Goal: Task Accomplishment & Management: Manage account settings

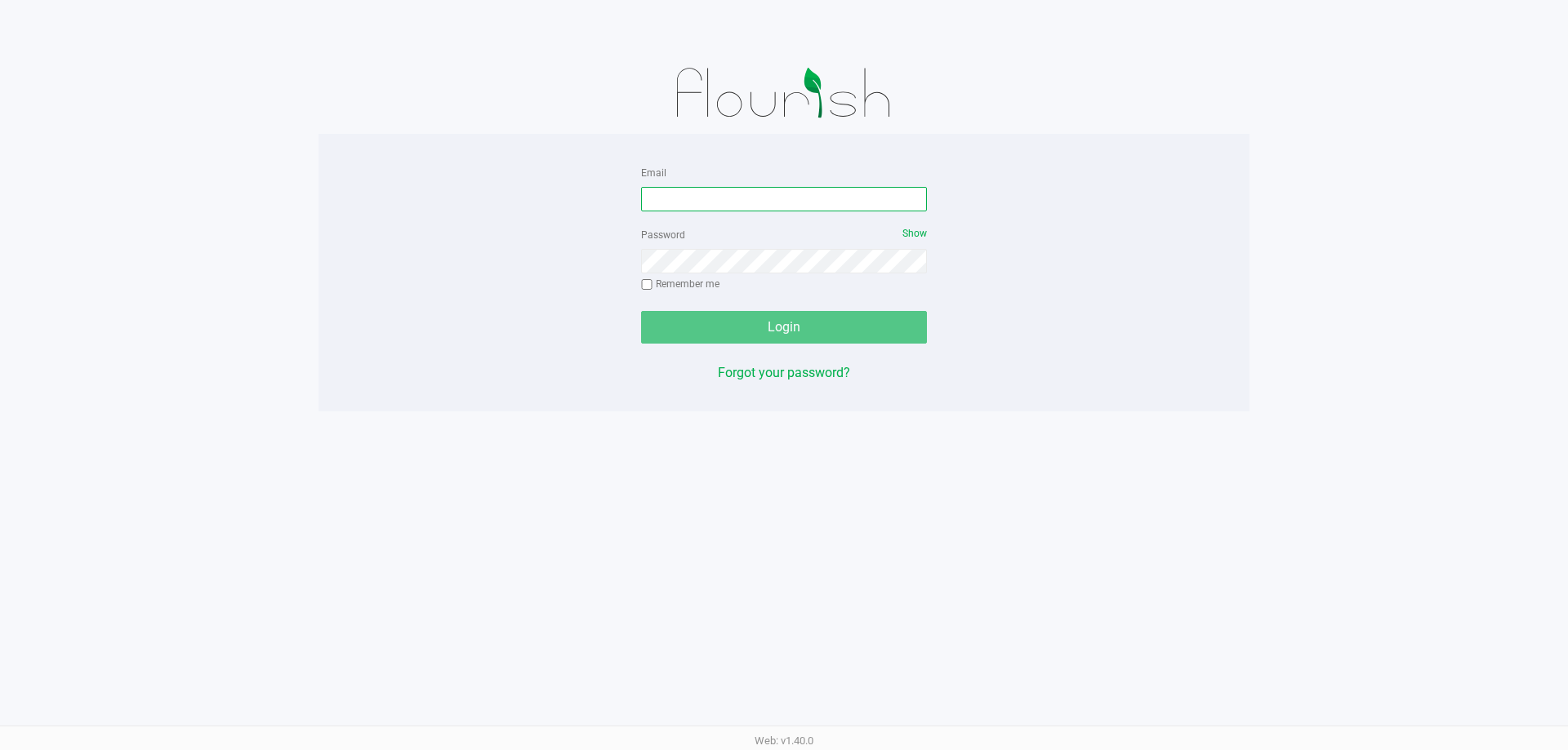
click at [668, 195] on input "Email" at bounding box center [784, 199] width 286 height 24
type input "[EMAIL_ADDRESS][DOMAIN_NAME]"
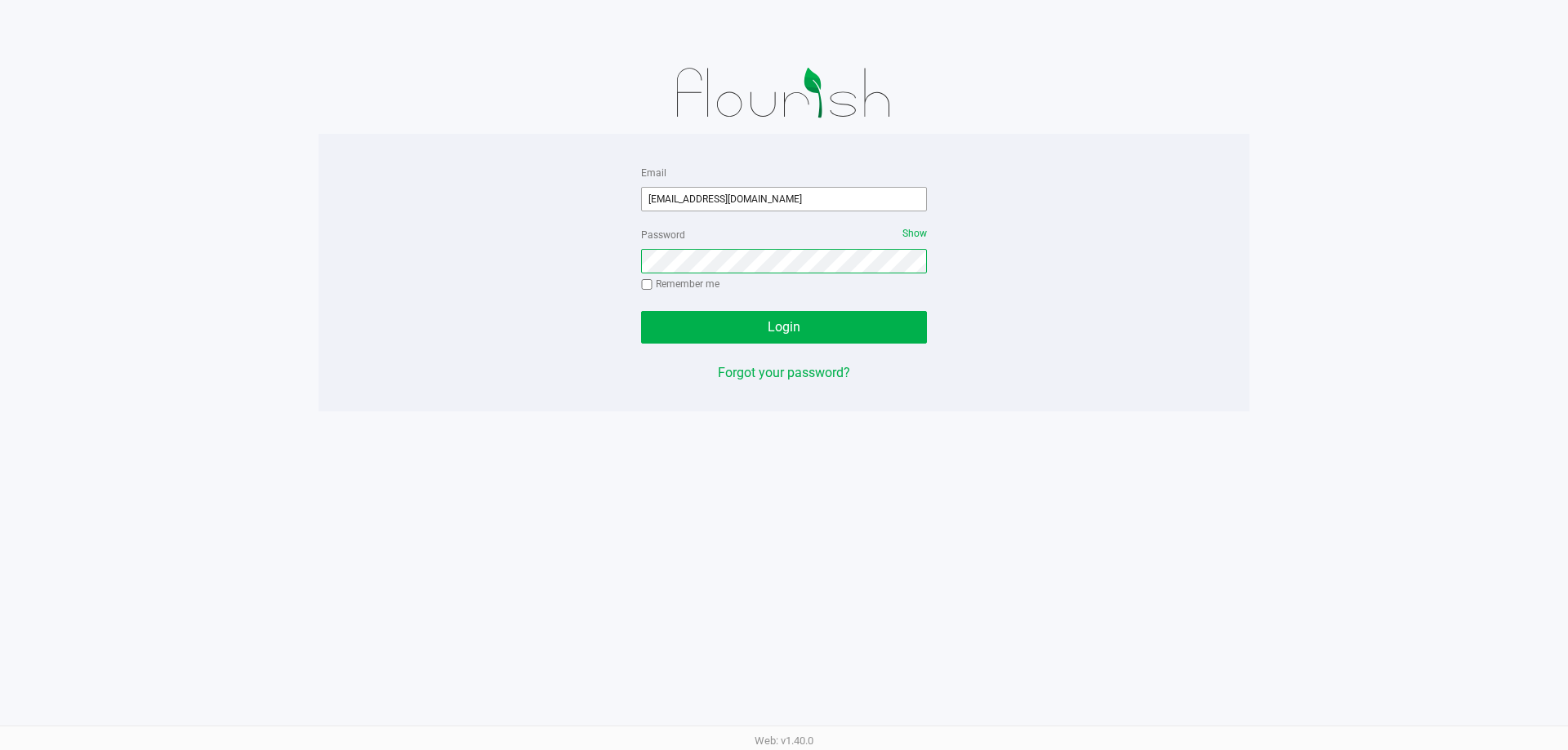
click at [641, 311] on button "Login" at bounding box center [784, 327] width 286 height 33
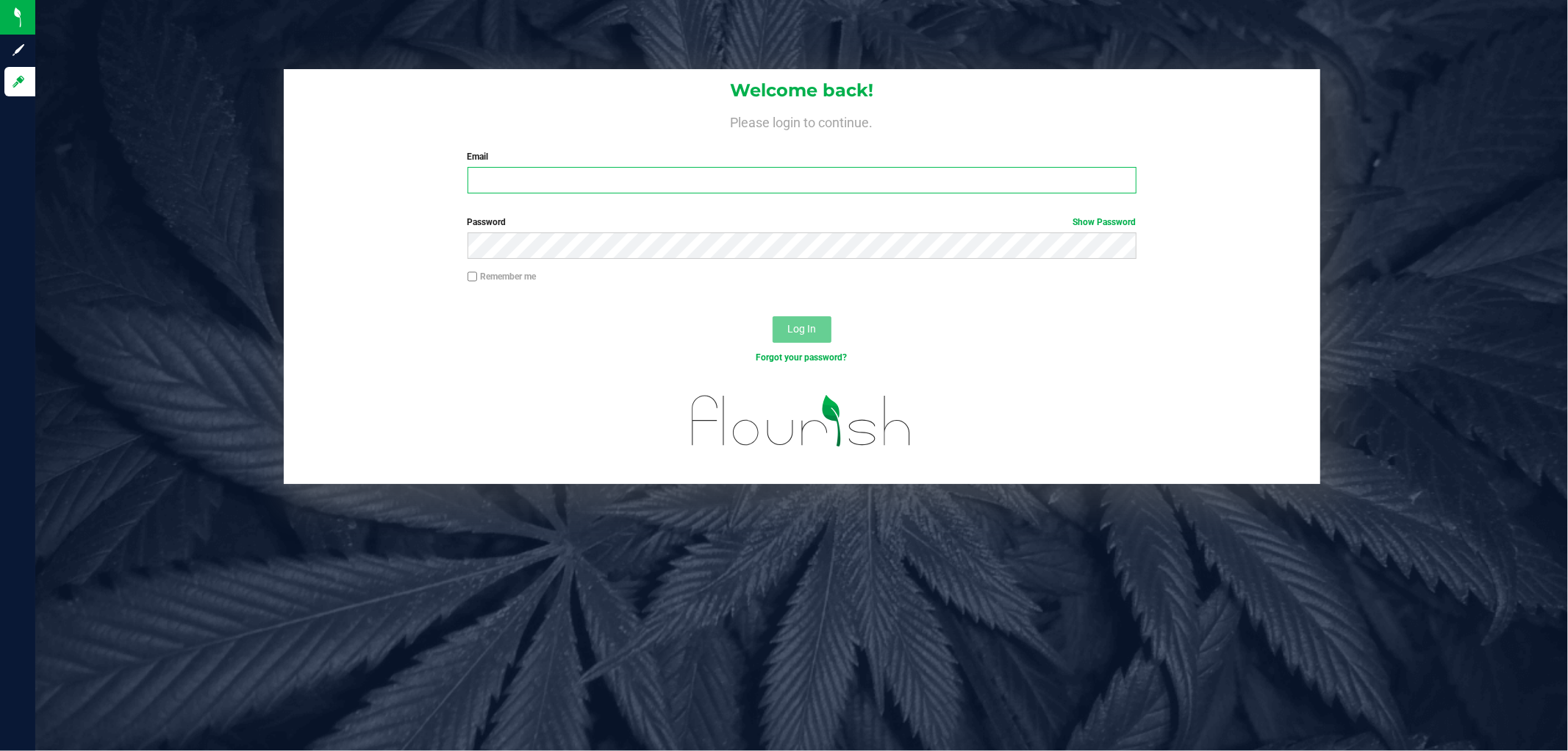
click at [662, 171] on input "Email" at bounding box center [802, 180] width 669 height 26
click at [772, 317] on button "Log In" at bounding box center [802, 330] width 59 height 26
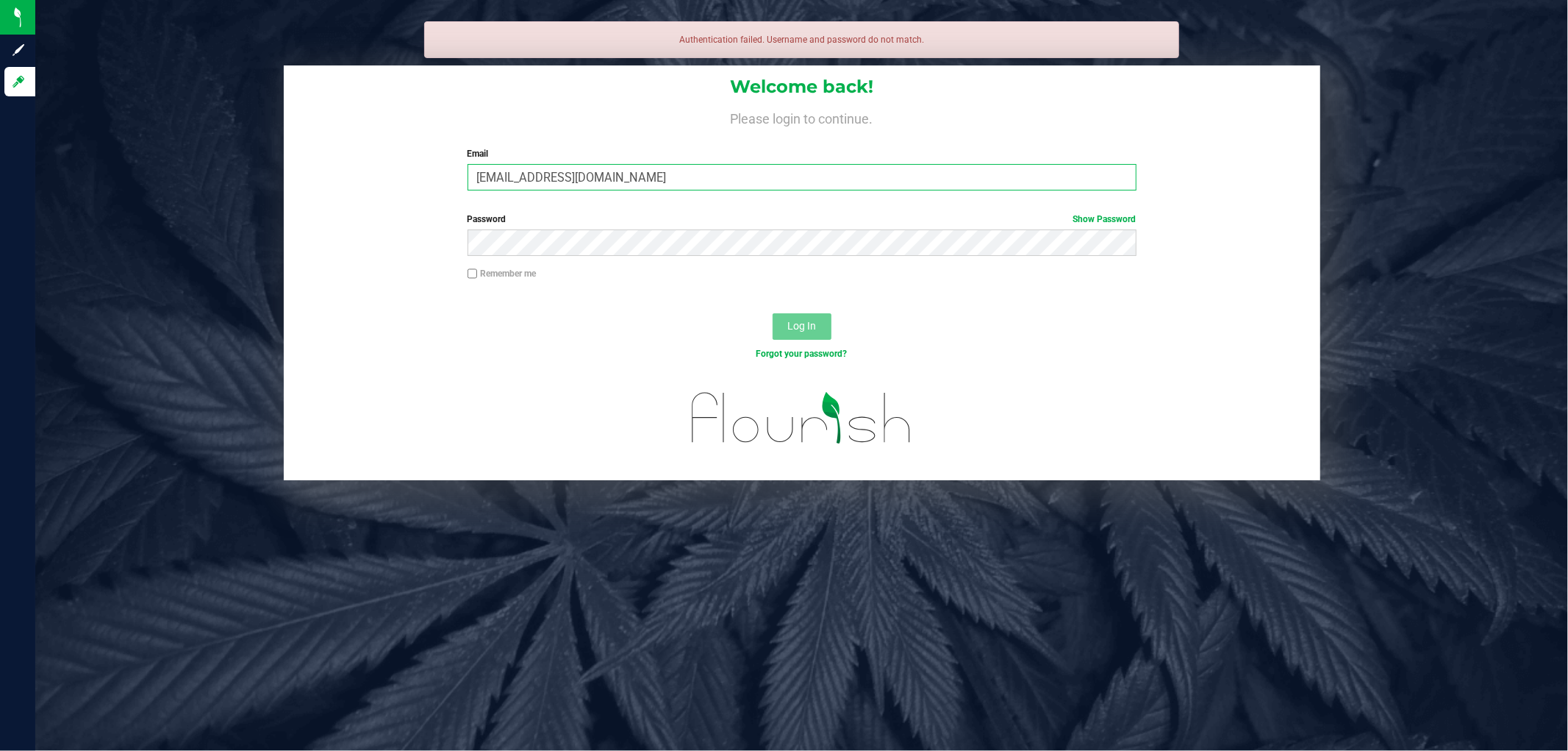
click at [673, 171] on input "[EMAIL_ADDRESS][DOMAIN_NAME]" at bounding box center [802, 177] width 669 height 26
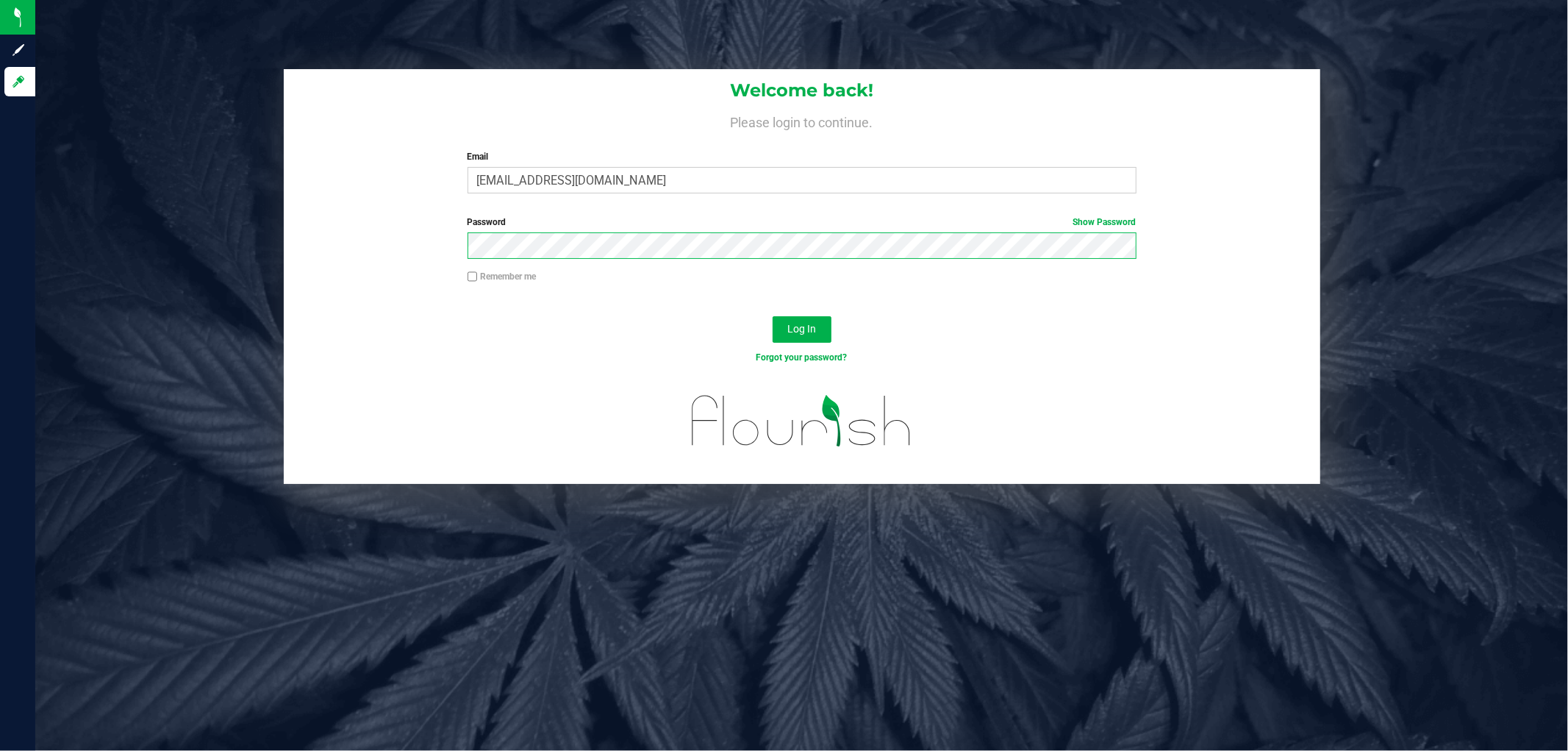
click at [772, 317] on button "Log In" at bounding box center [802, 330] width 59 height 26
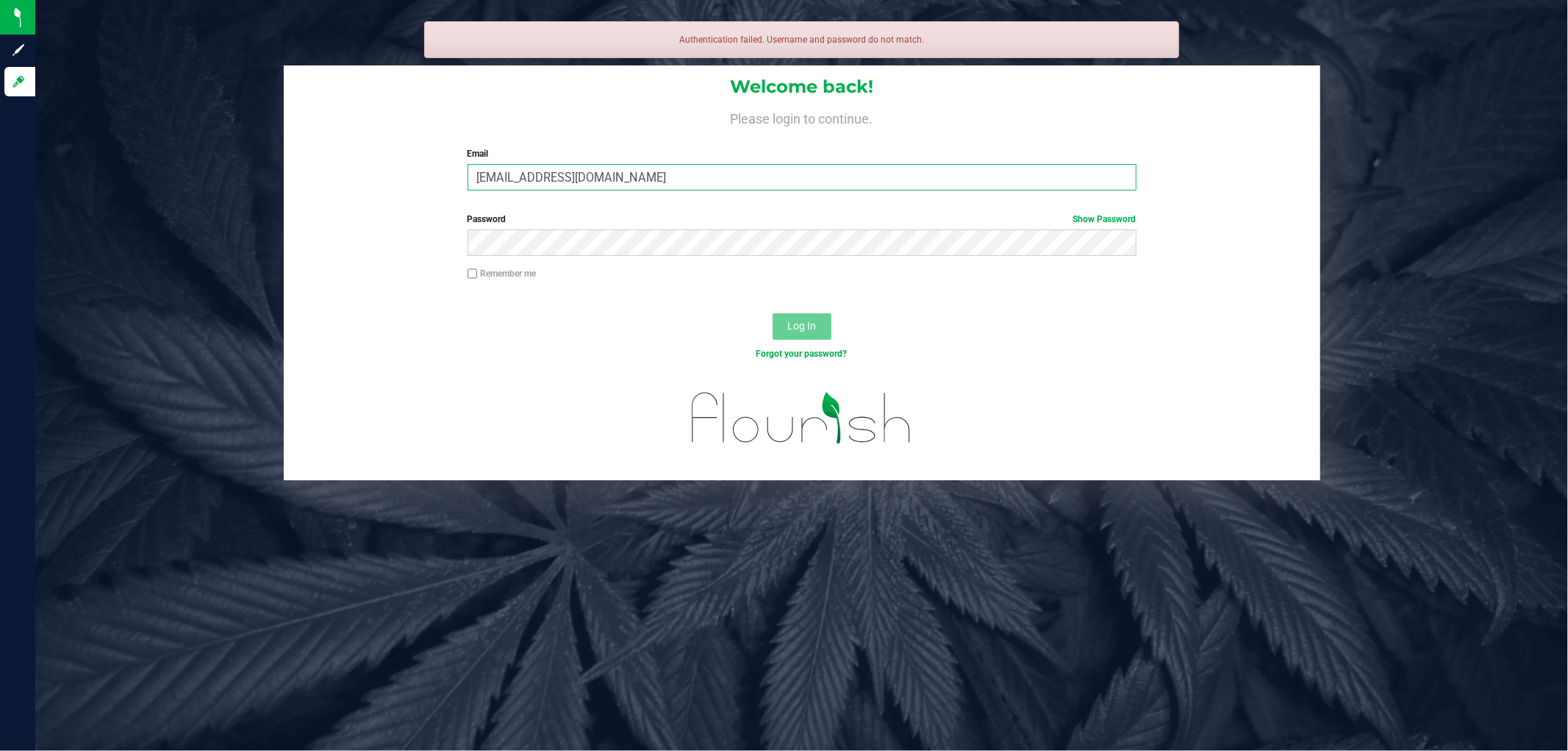
click at [558, 180] on input "[EMAIL_ADDRESS][DOMAIN_NAME]" at bounding box center [802, 177] width 669 height 26
type input "[EMAIL_ADDRESS][DOMAIN_NAME]"
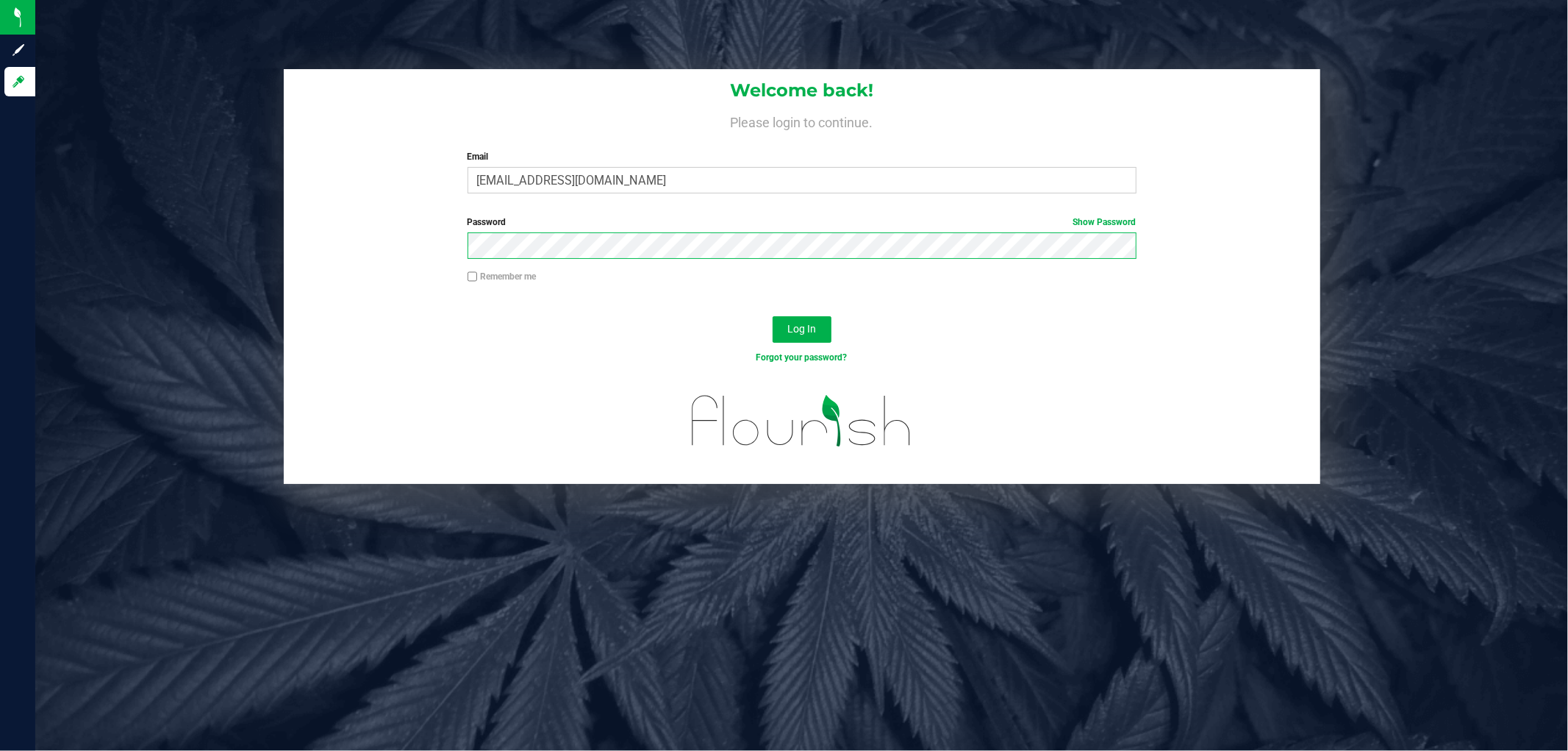
click at [772, 317] on button "Log In" at bounding box center [802, 330] width 59 height 26
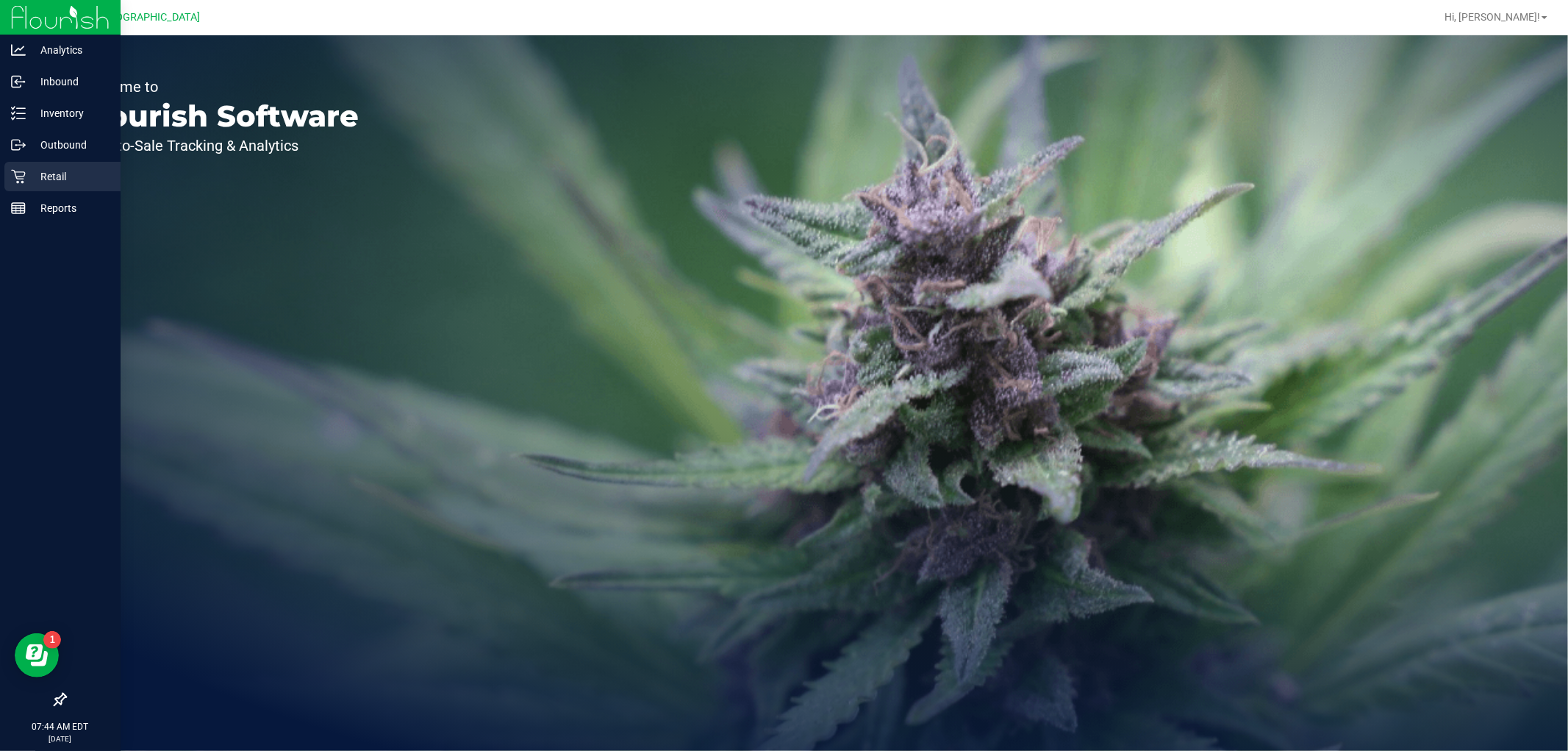
click at [2, 174] on link "Retail" at bounding box center [60, 178] width 120 height 32
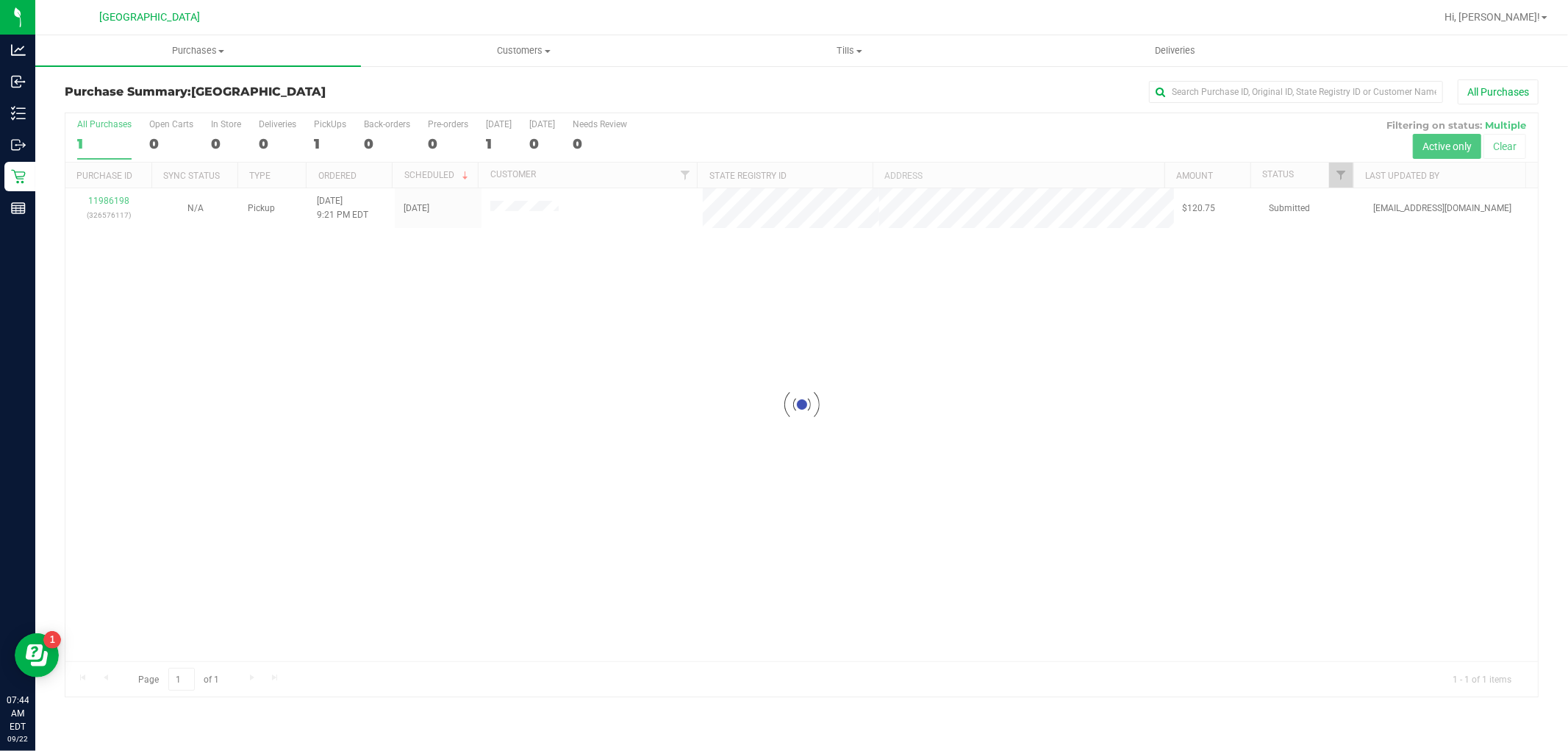
click at [543, 371] on div at bounding box center [801, 405] width 1473 height 583
click at [120, 202] on div at bounding box center [801, 405] width 1473 height 583
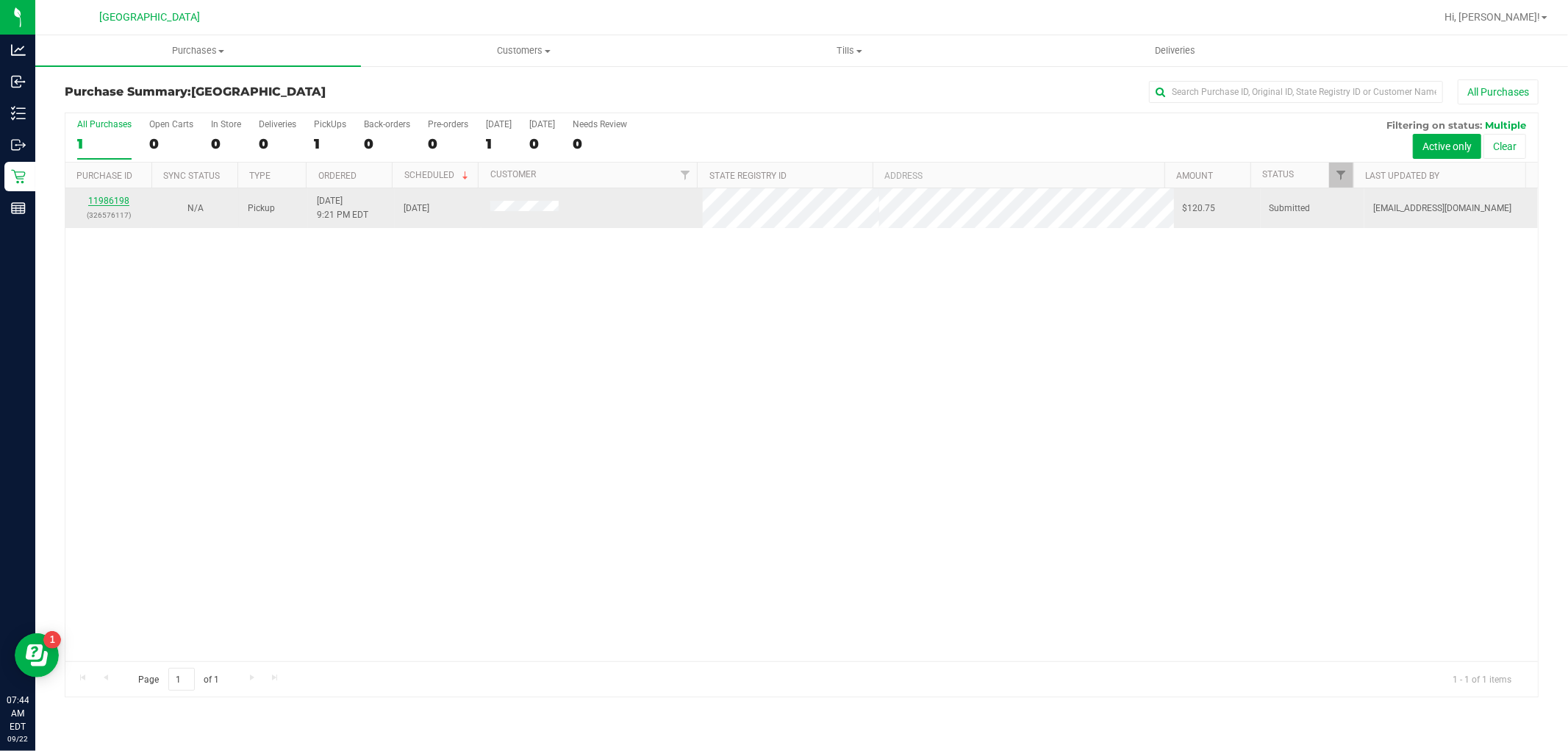
click at [116, 201] on link "11986198" at bounding box center [109, 200] width 41 height 10
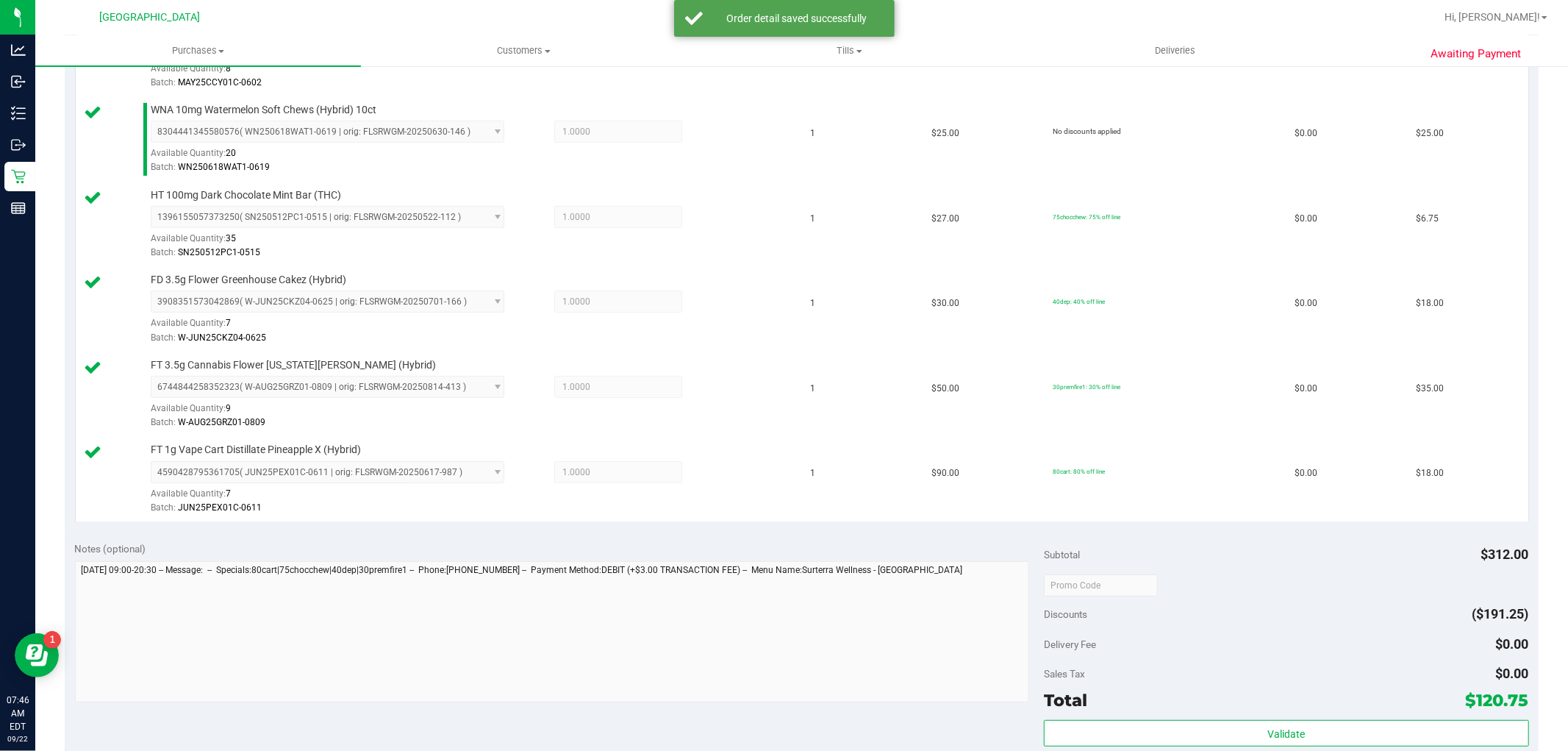
scroll to position [879, 0]
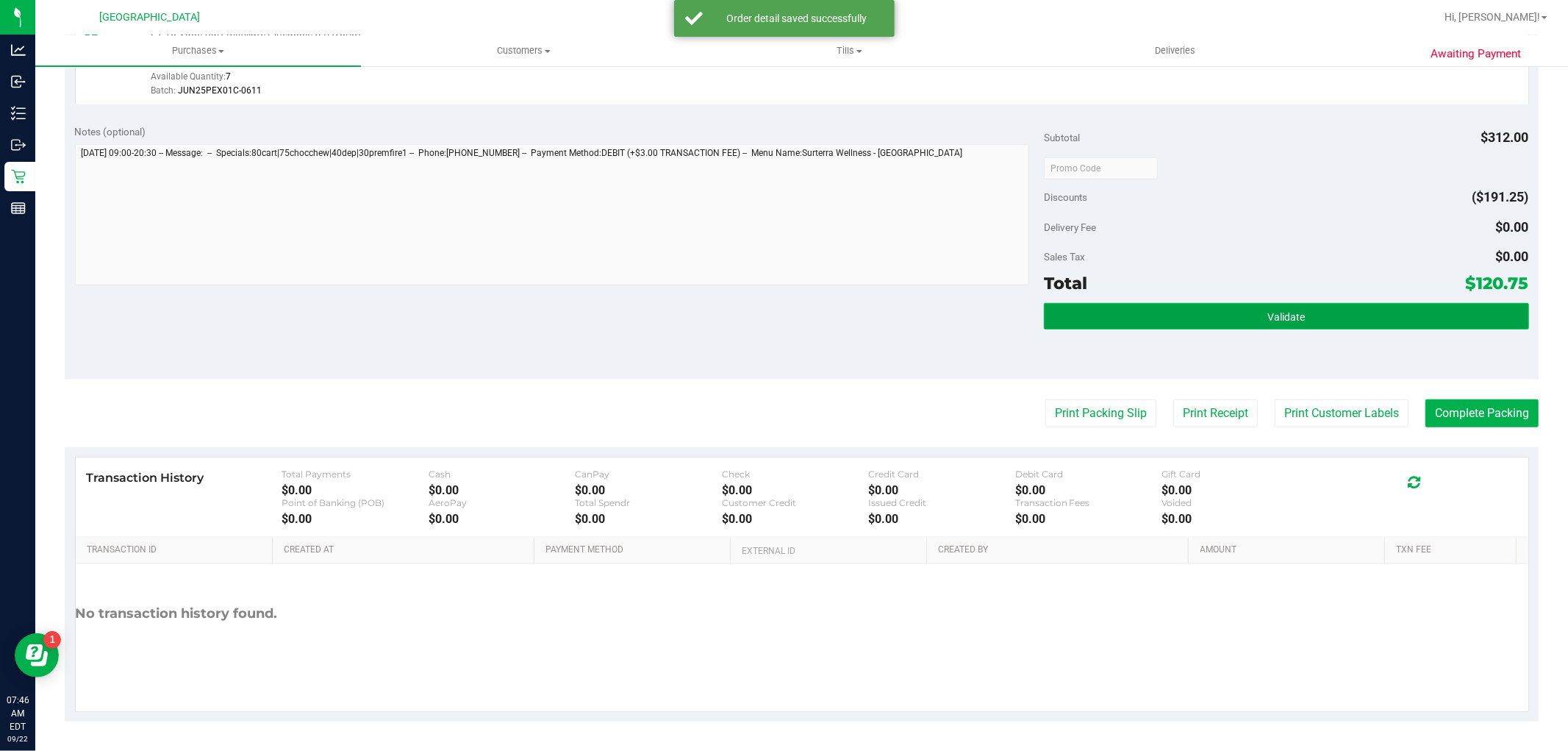
click at [1331, 321] on button "Validate" at bounding box center [1286, 317] width 485 height 26
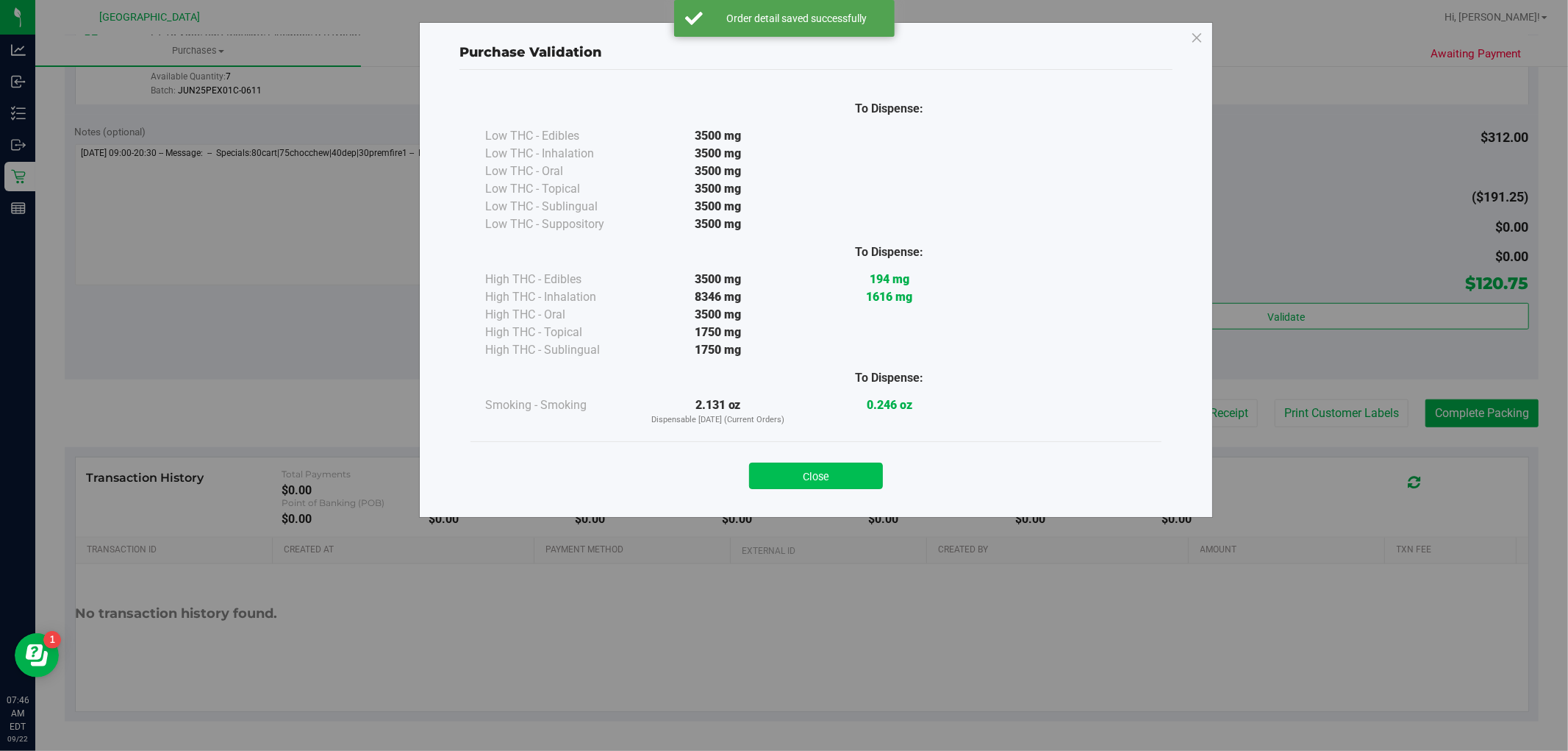
click at [846, 472] on button "Close" at bounding box center [816, 476] width 134 height 26
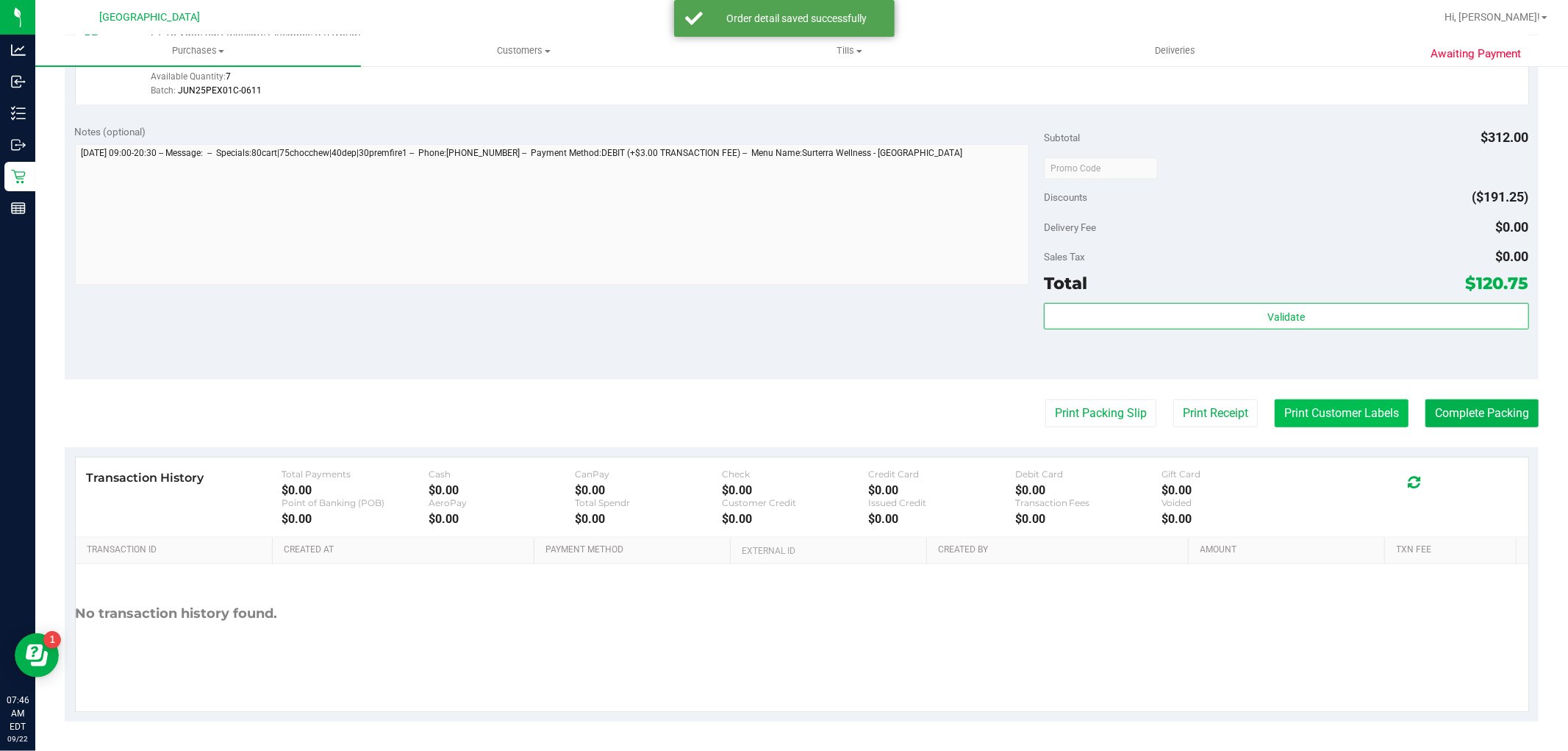
click at [1312, 419] on button "Print Customer Labels" at bounding box center [1342, 414] width 134 height 28
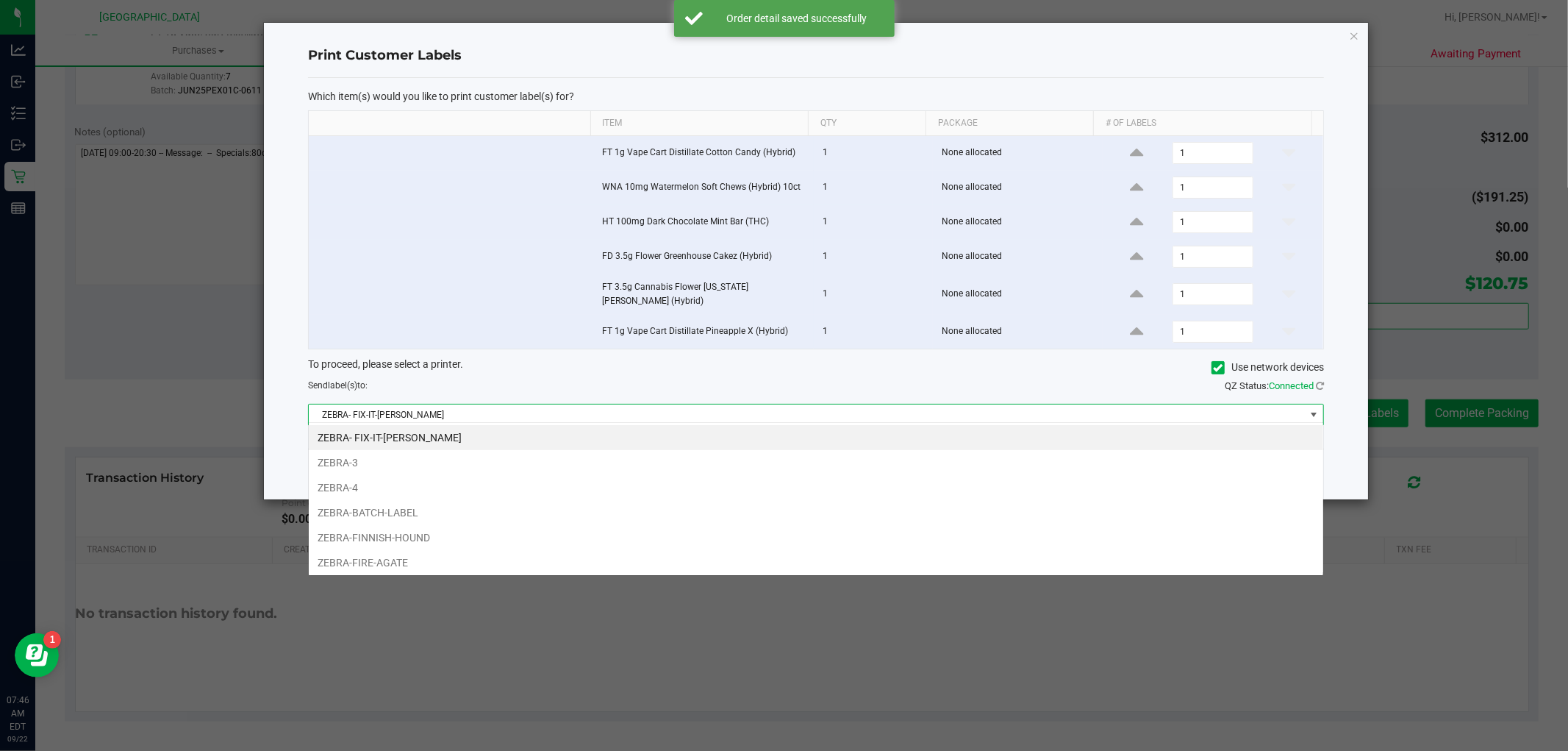
scroll to position [22, 1016]
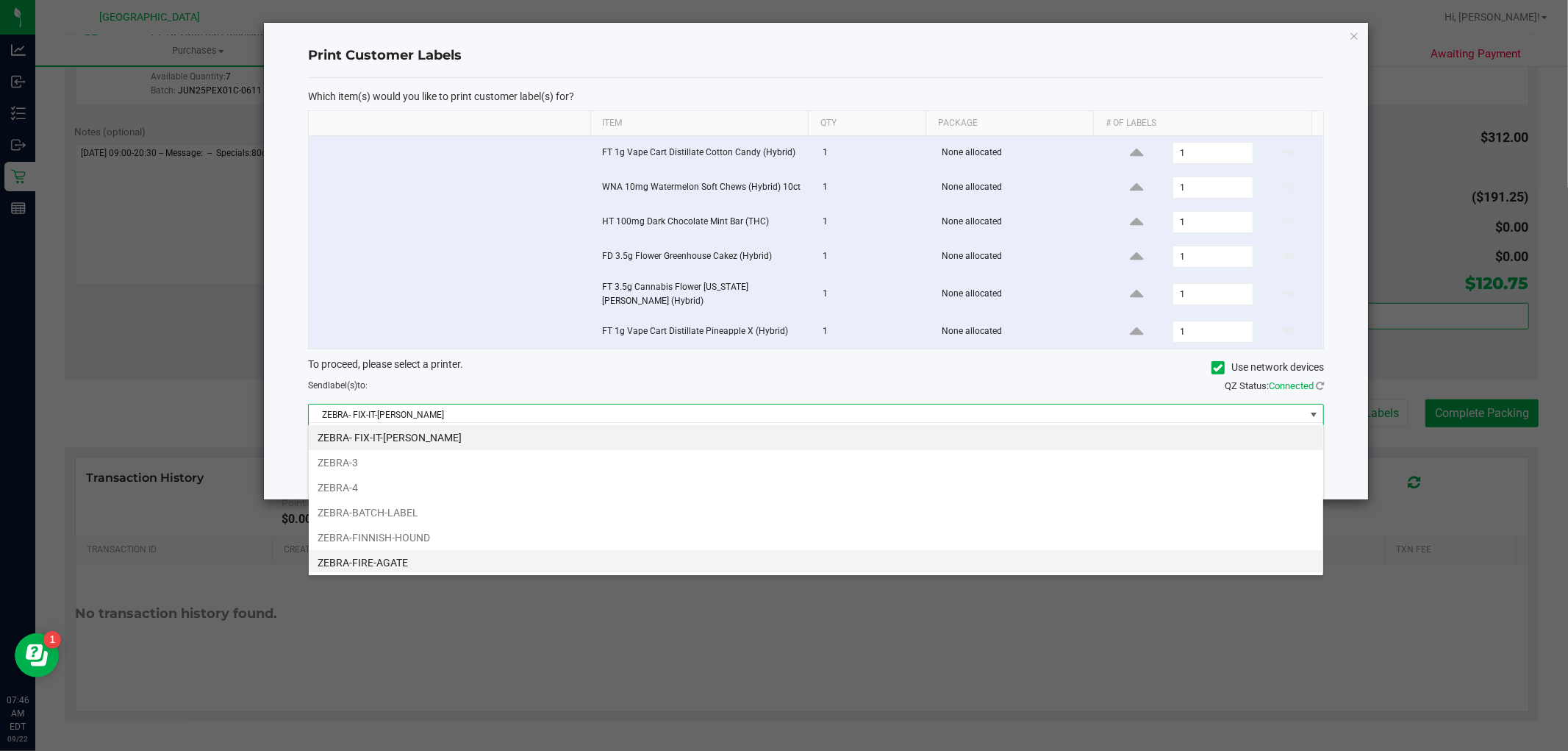
click at [443, 566] on li "ZEBRA-FIRE-AGATE" at bounding box center [816, 562] width 1014 height 25
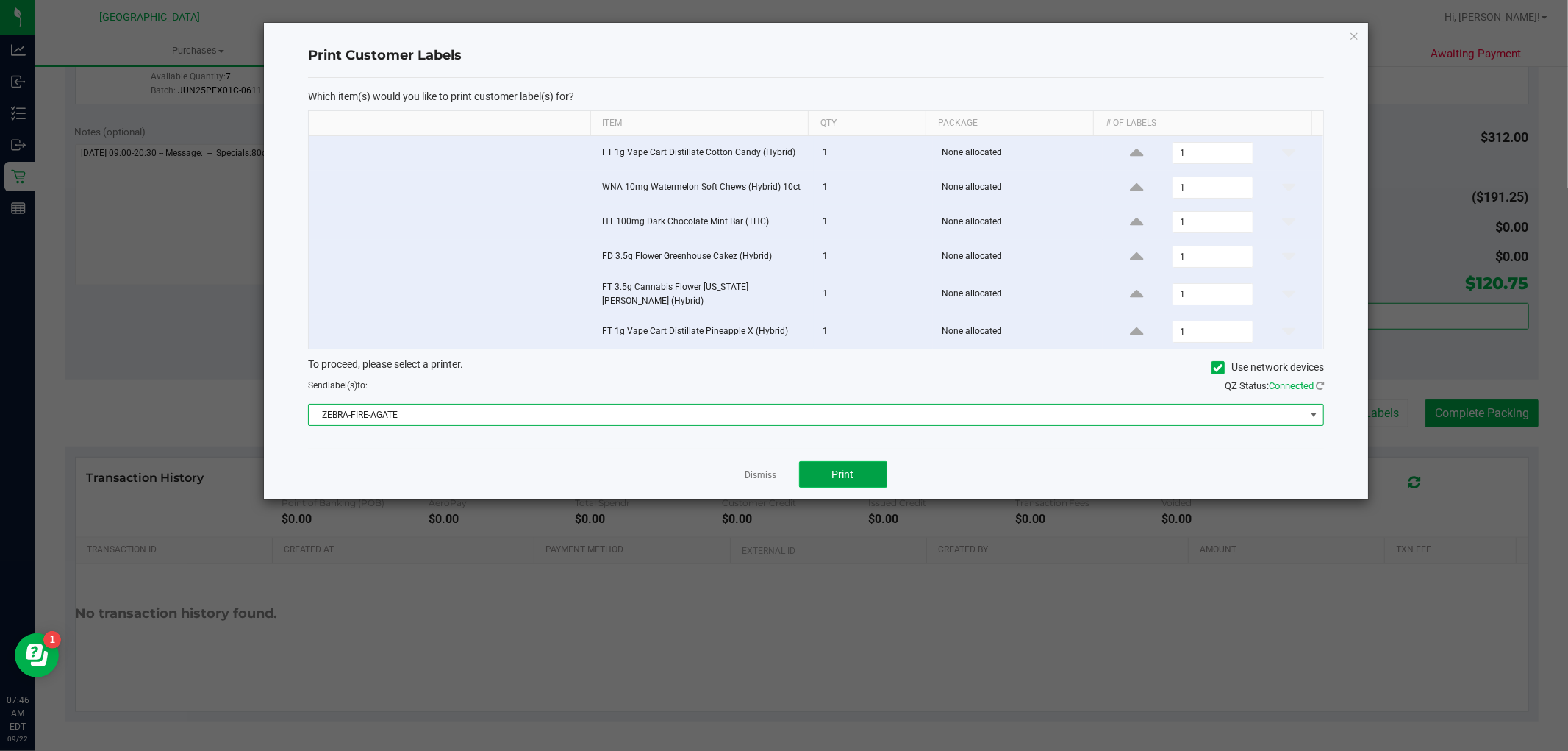
click at [842, 469] on span "Print" at bounding box center [843, 474] width 22 height 12
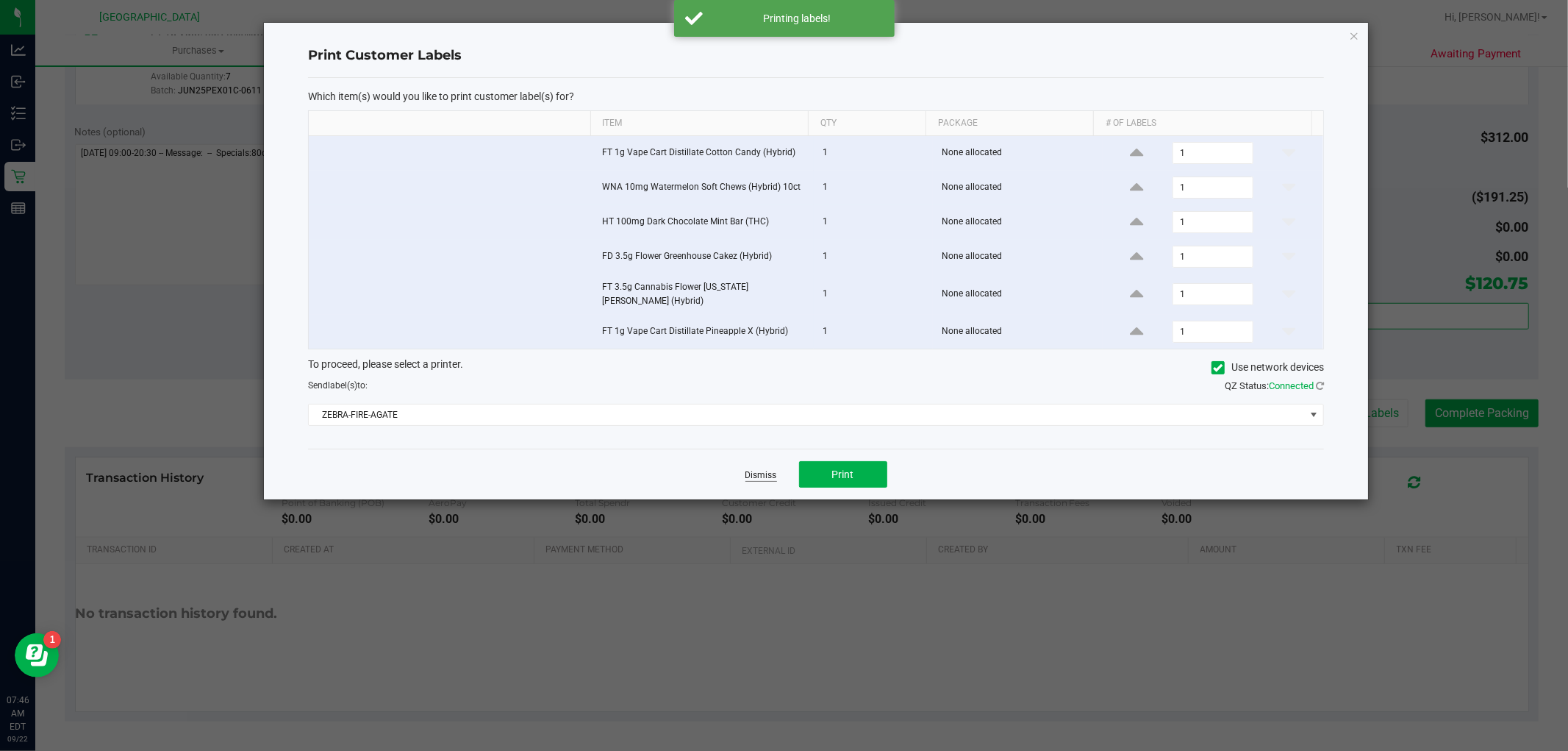
click at [760, 472] on link "Dismiss" at bounding box center [761, 476] width 32 height 12
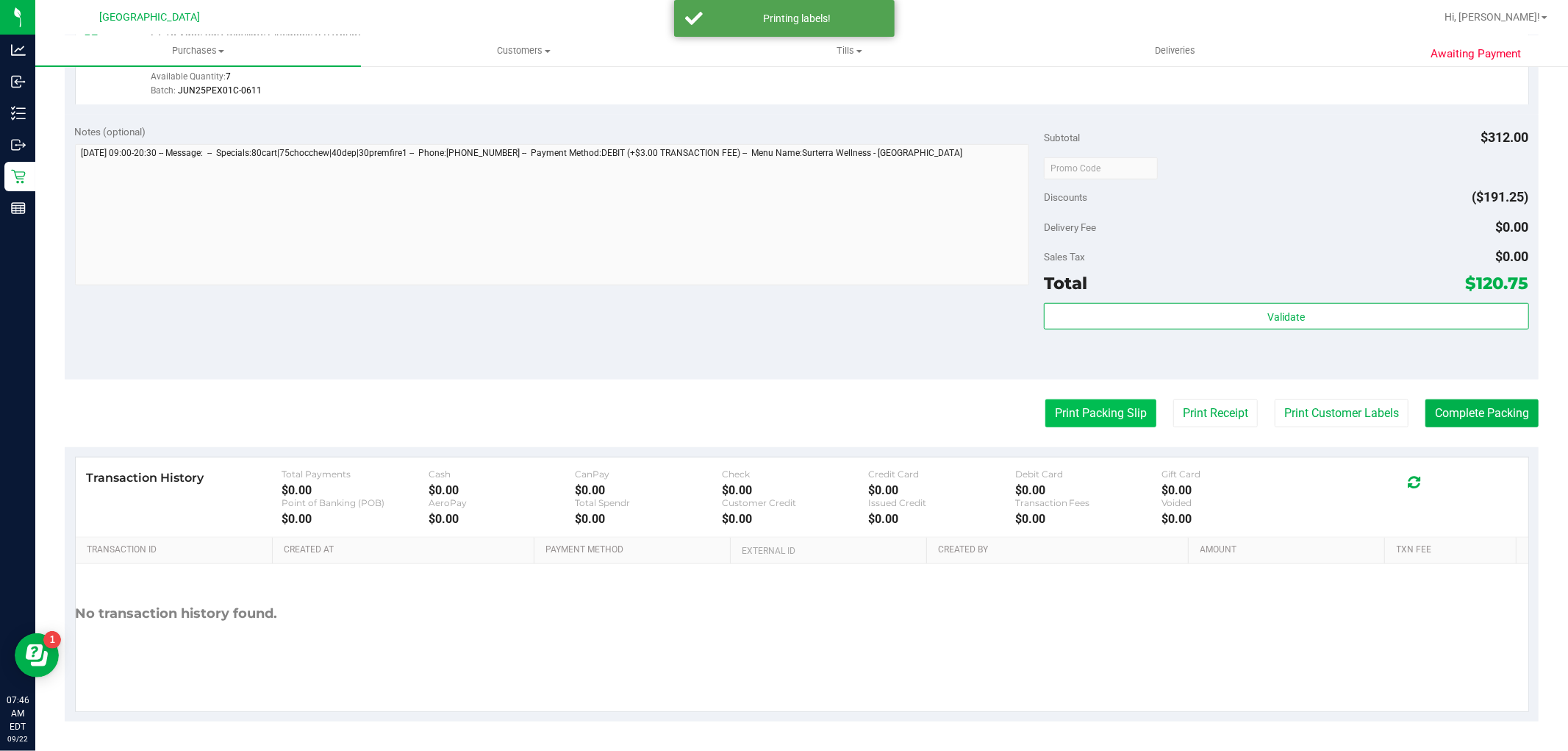
click at [1065, 403] on button "Print Packing Slip" at bounding box center [1100, 414] width 111 height 28
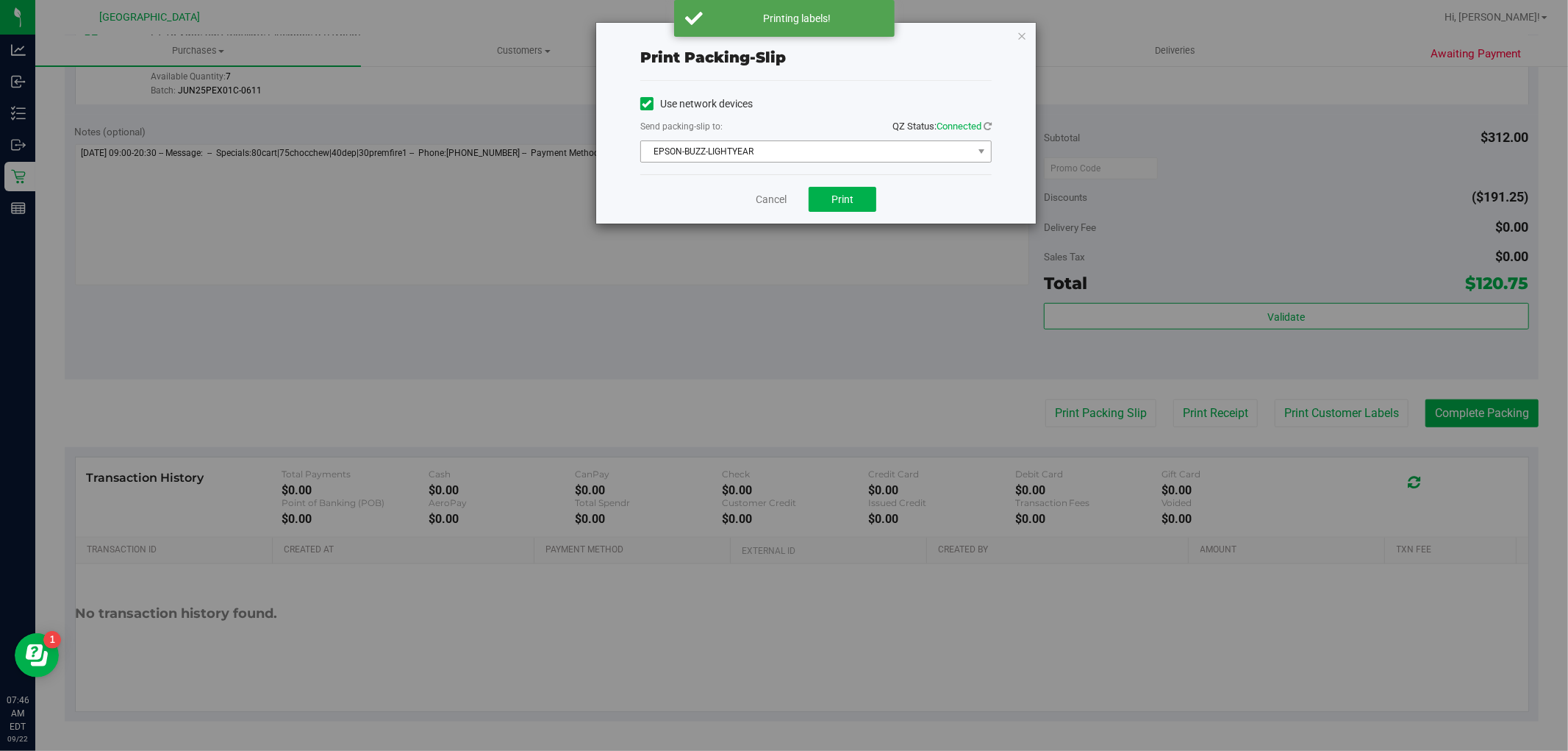
click at [790, 143] on span "EPSON-BUZZ-LIGHTYEAR" at bounding box center [807, 151] width 332 height 21
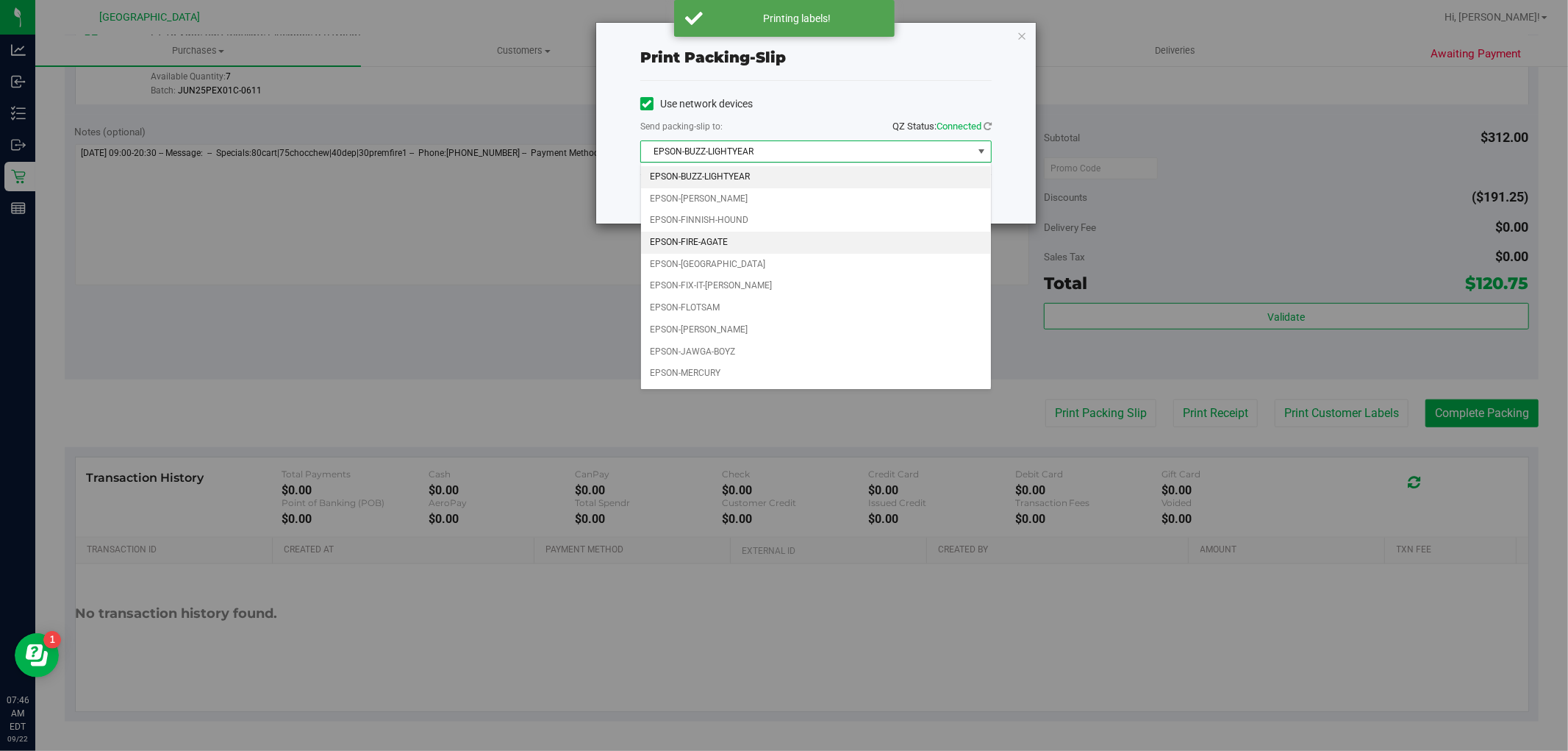
click at [729, 252] on li "EPSON-FIRE-AGATE" at bounding box center [816, 243] width 350 height 22
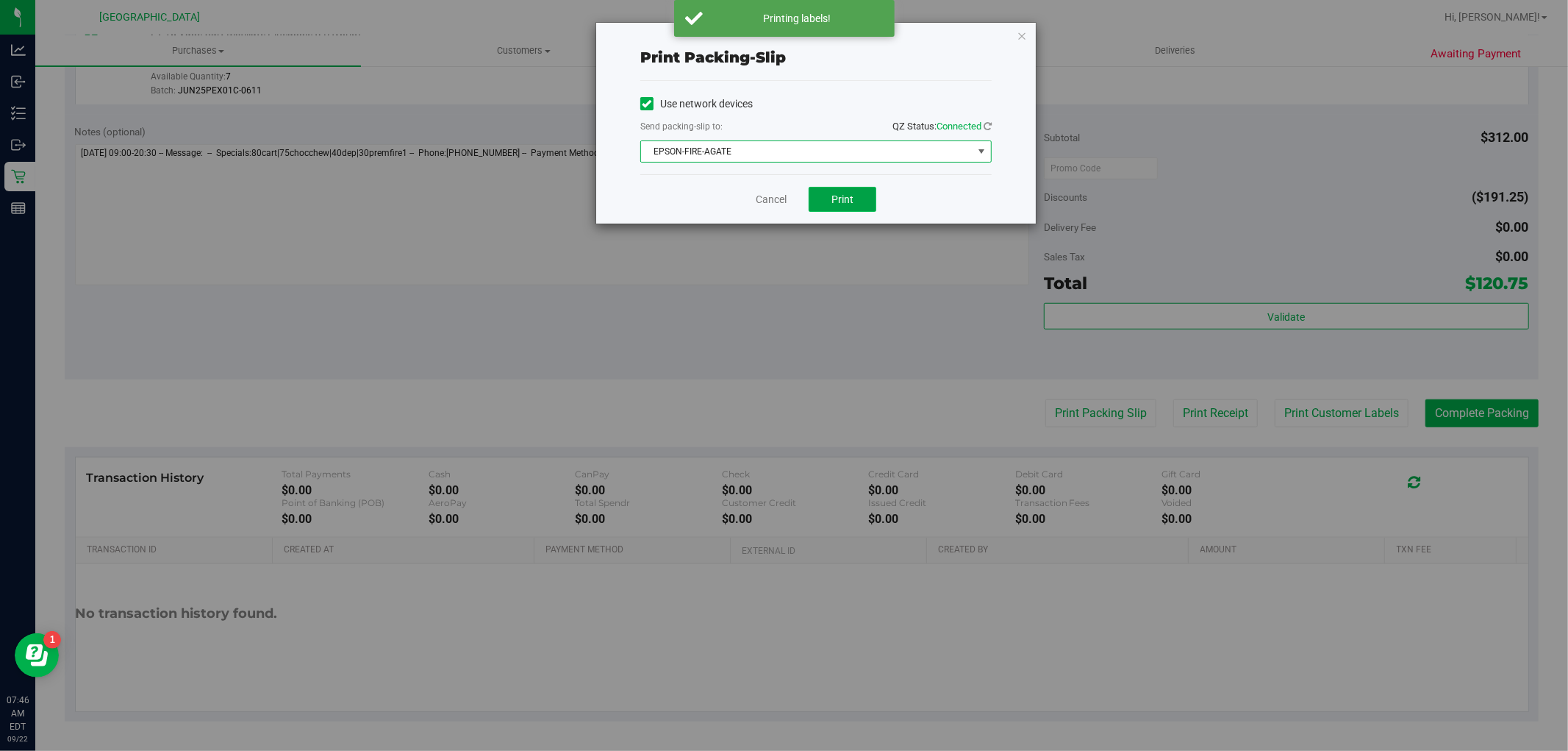
click at [857, 203] on button "Print" at bounding box center [842, 199] width 67 height 25
click at [761, 199] on link "Cancel" at bounding box center [772, 199] width 31 height 16
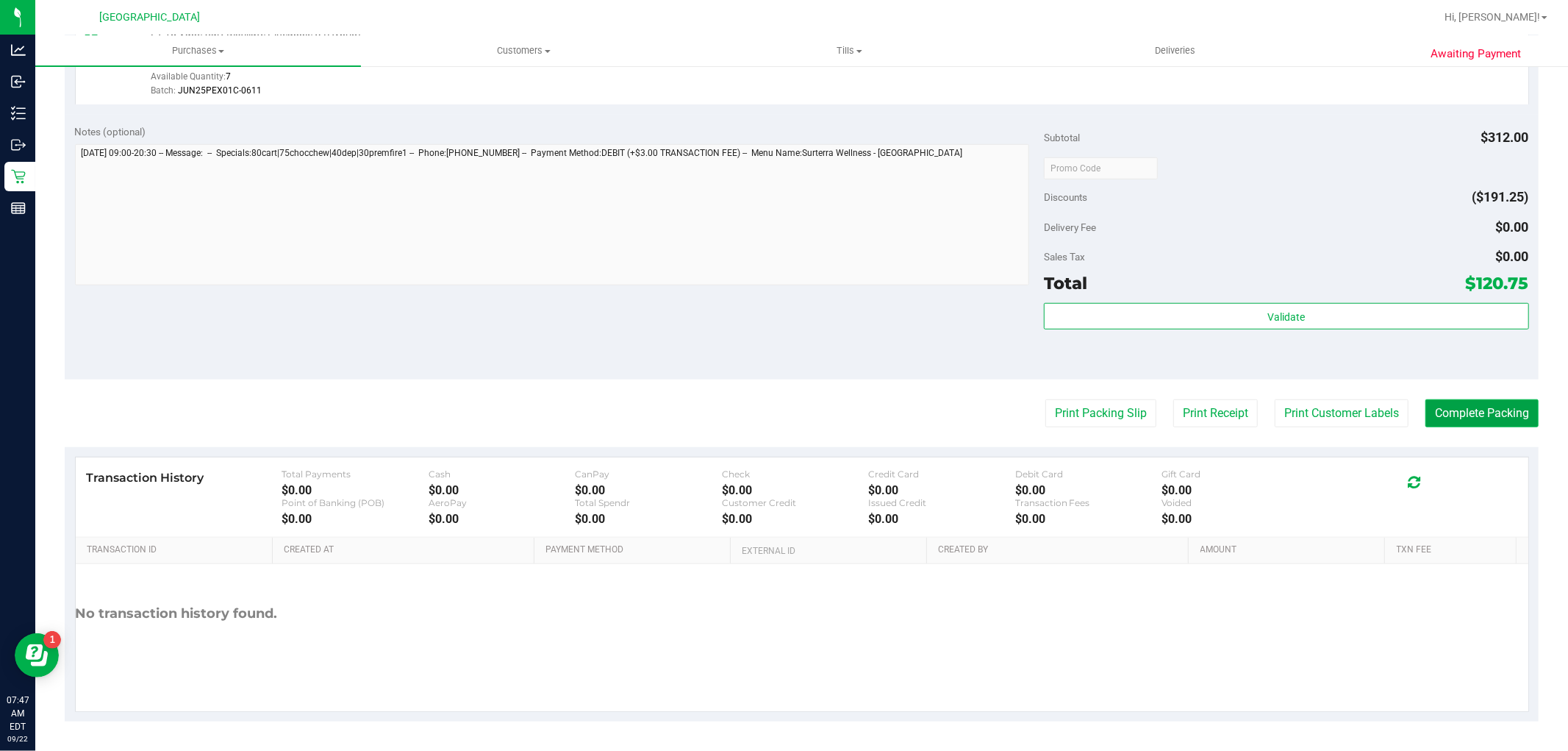
click at [1486, 404] on button "Complete Packing" at bounding box center [1482, 414] width 113 height 28
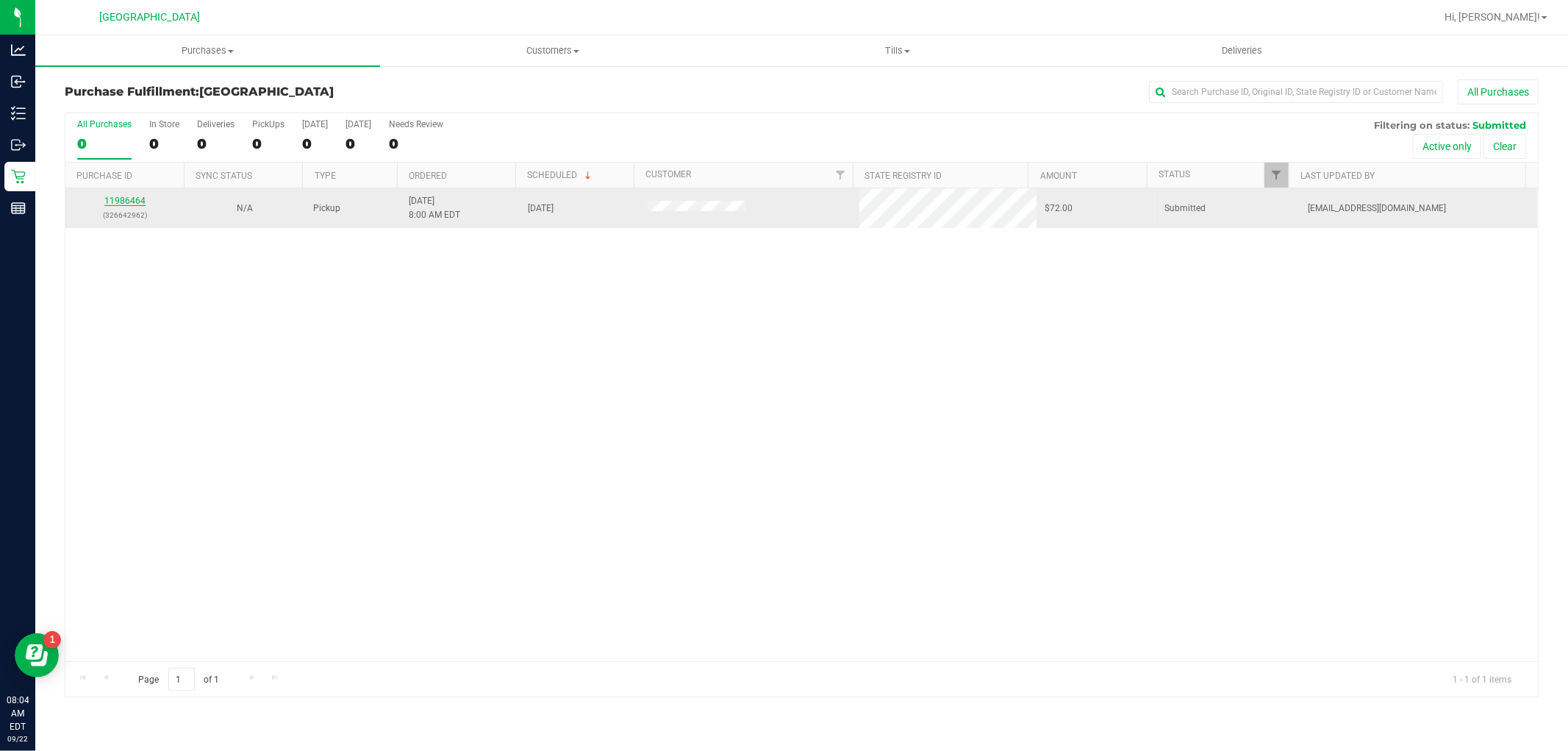
click at [140, 196] on link "11986464" at bounding box center [125, 200] width 41 height 10
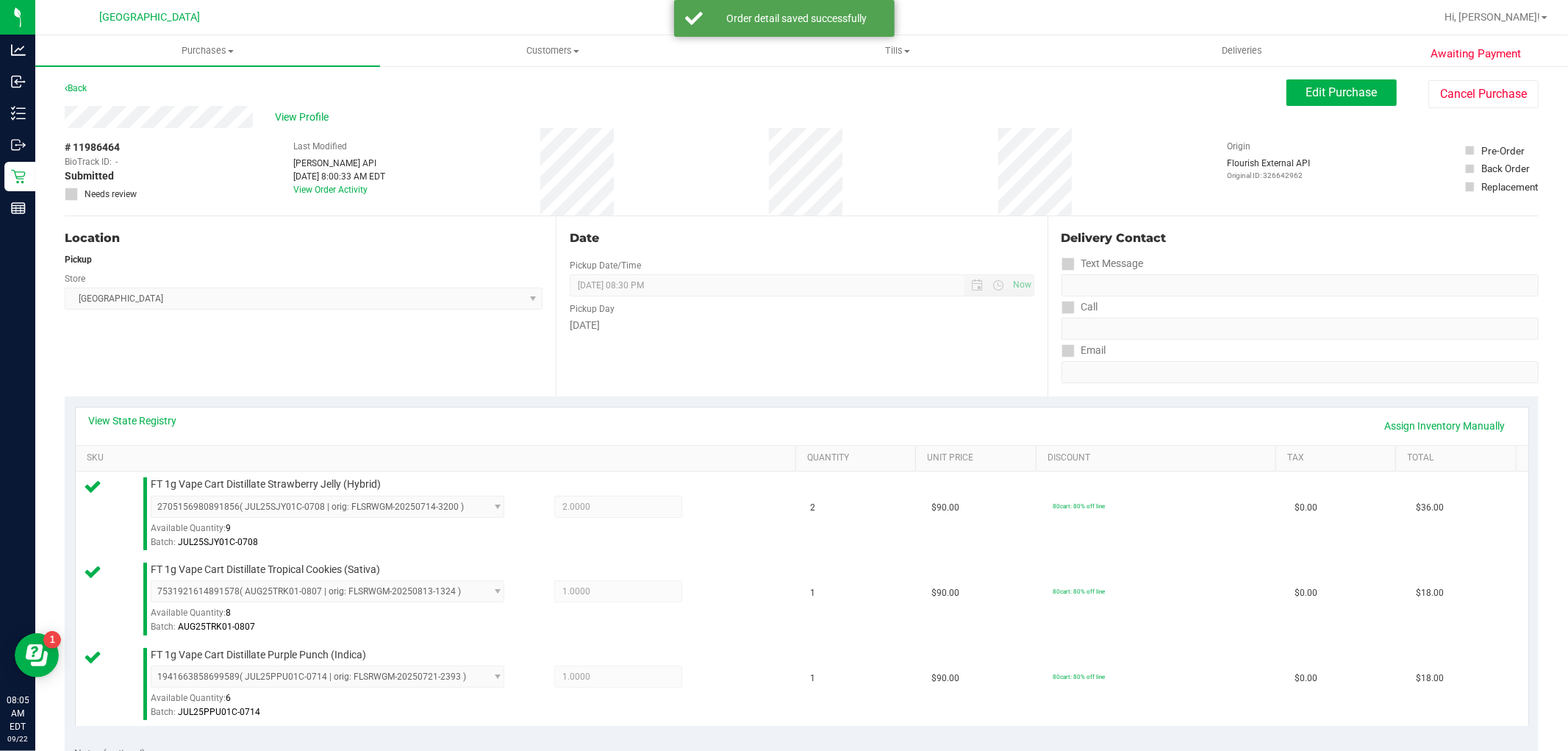
scroll to position [623, 0]
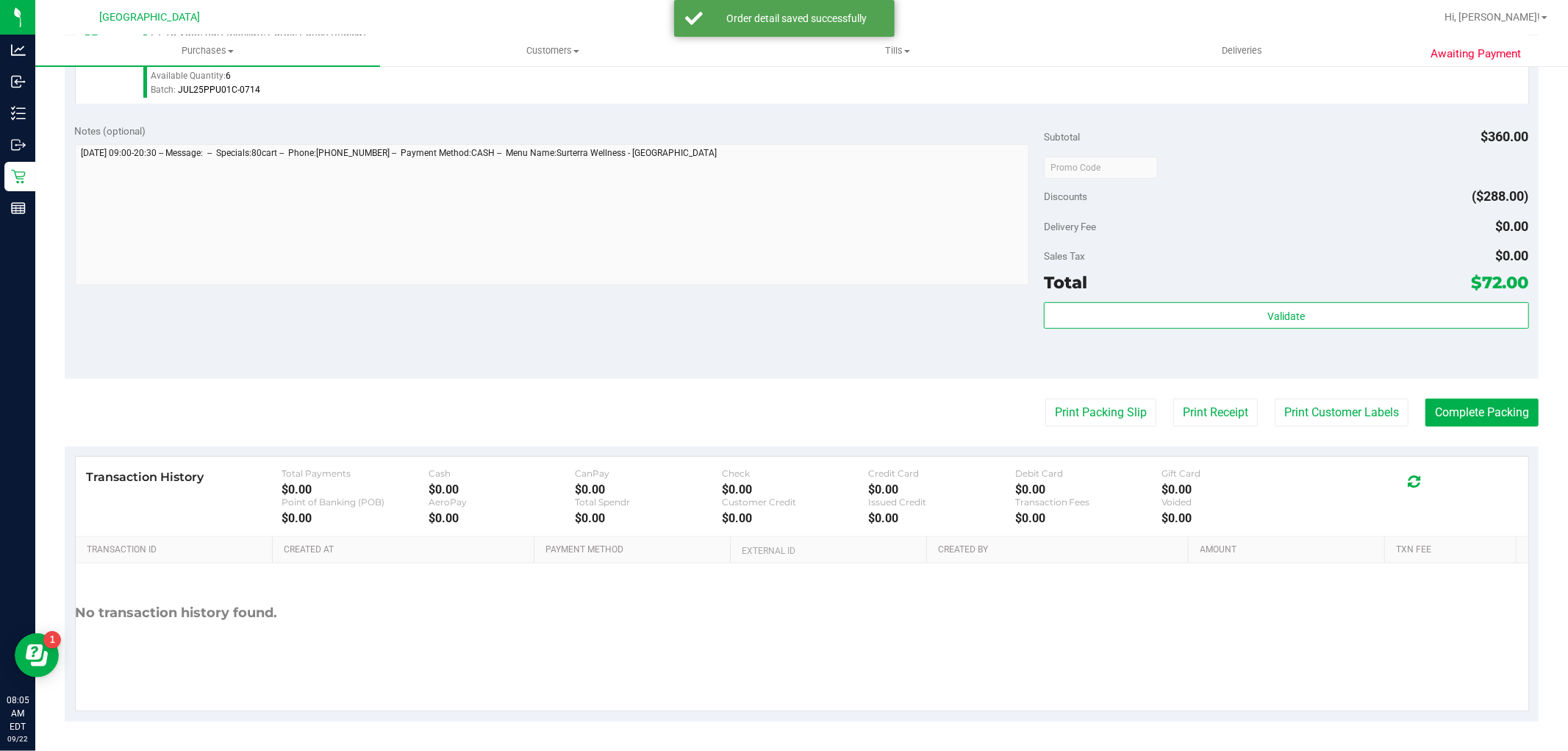
click at [1321, 283] on div "Total $72.00" at bounding box center [1286, 282] width 485 height 26
click at [1316, 343] on div "Validate" at bounding box center [1286, 335] width 485 height 66
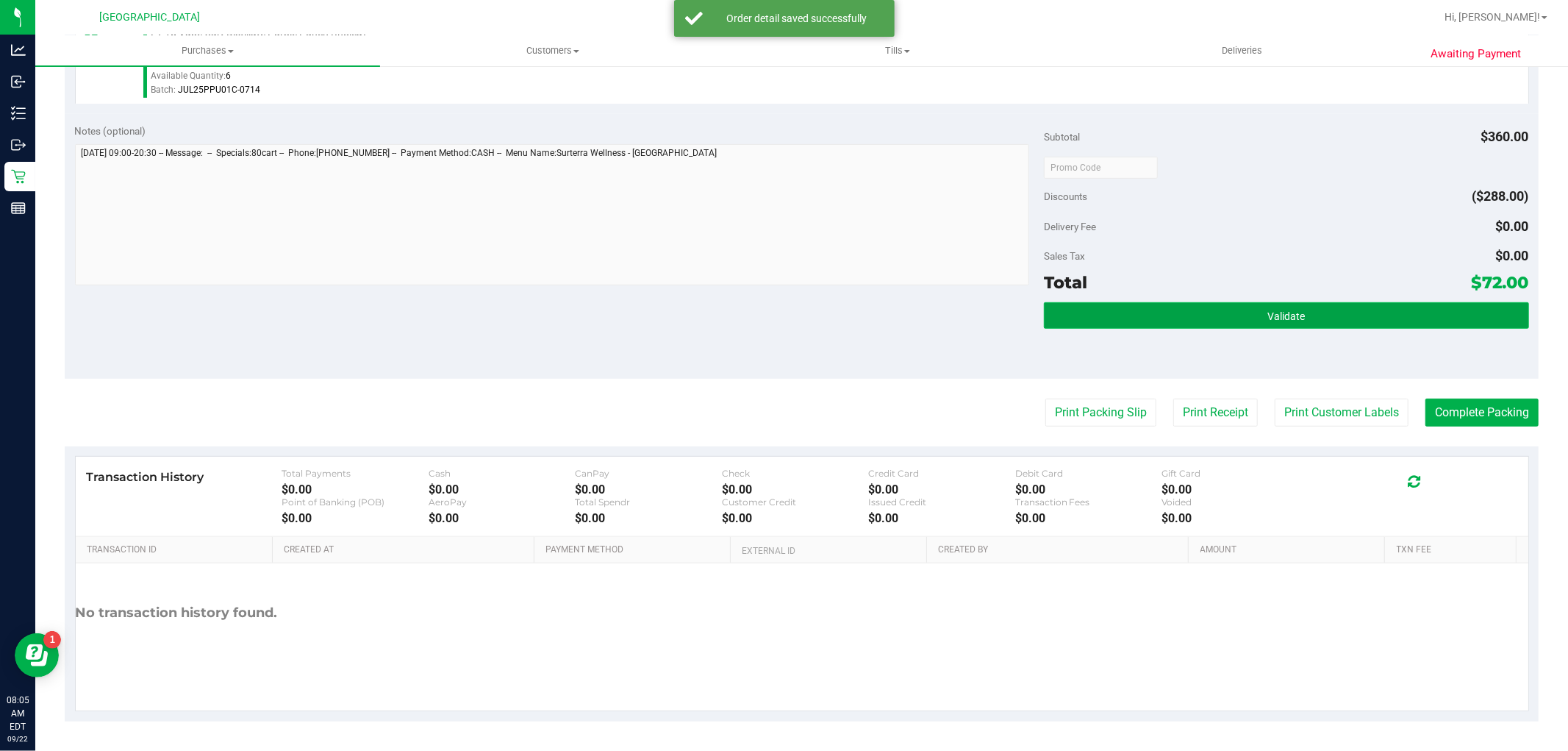
click at [1297, 317] on button "Validate" at bounding box center [1286, 316] width 485 height 26
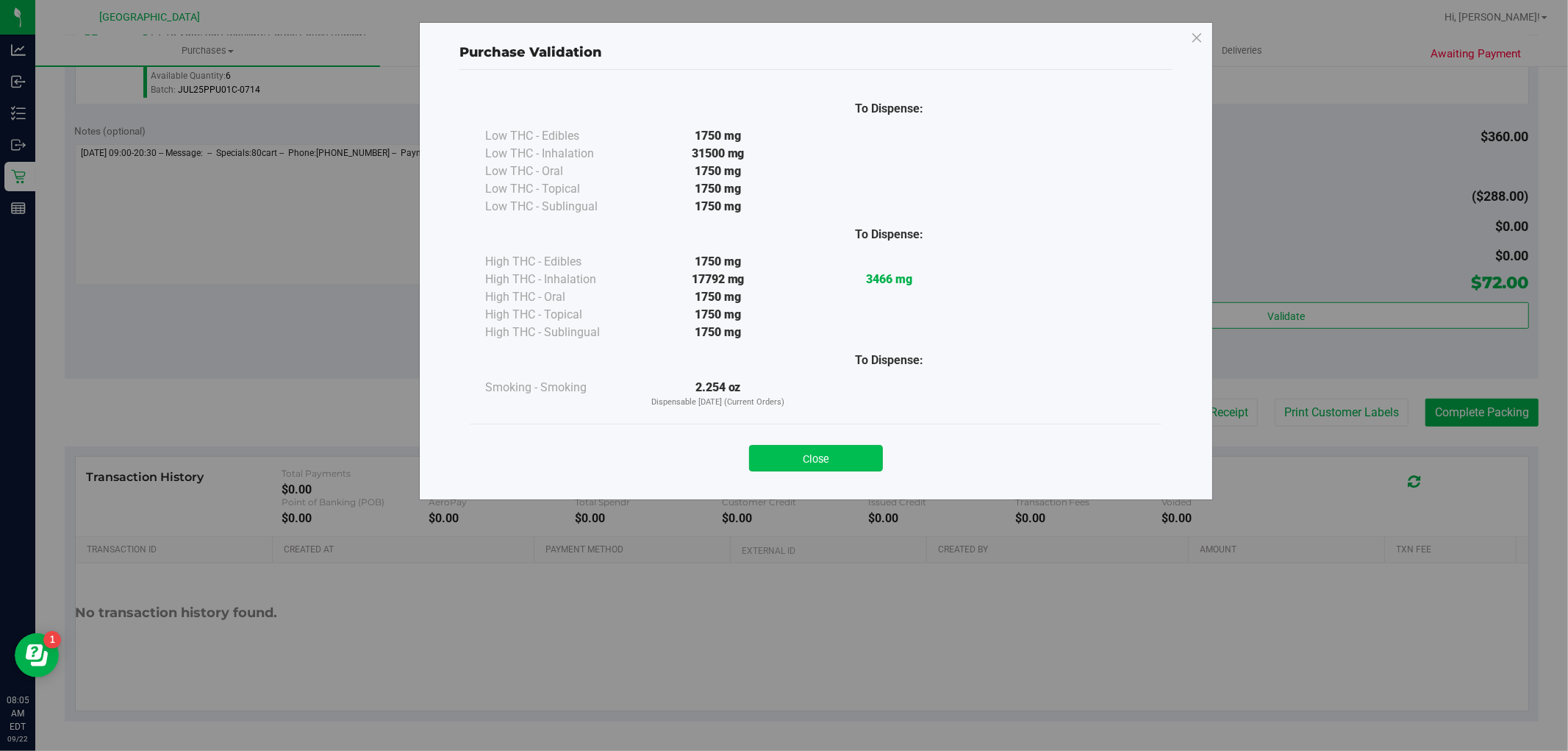
click at [851, 452] on button "Close" at bounding box center [816, 459] width 134 height 26
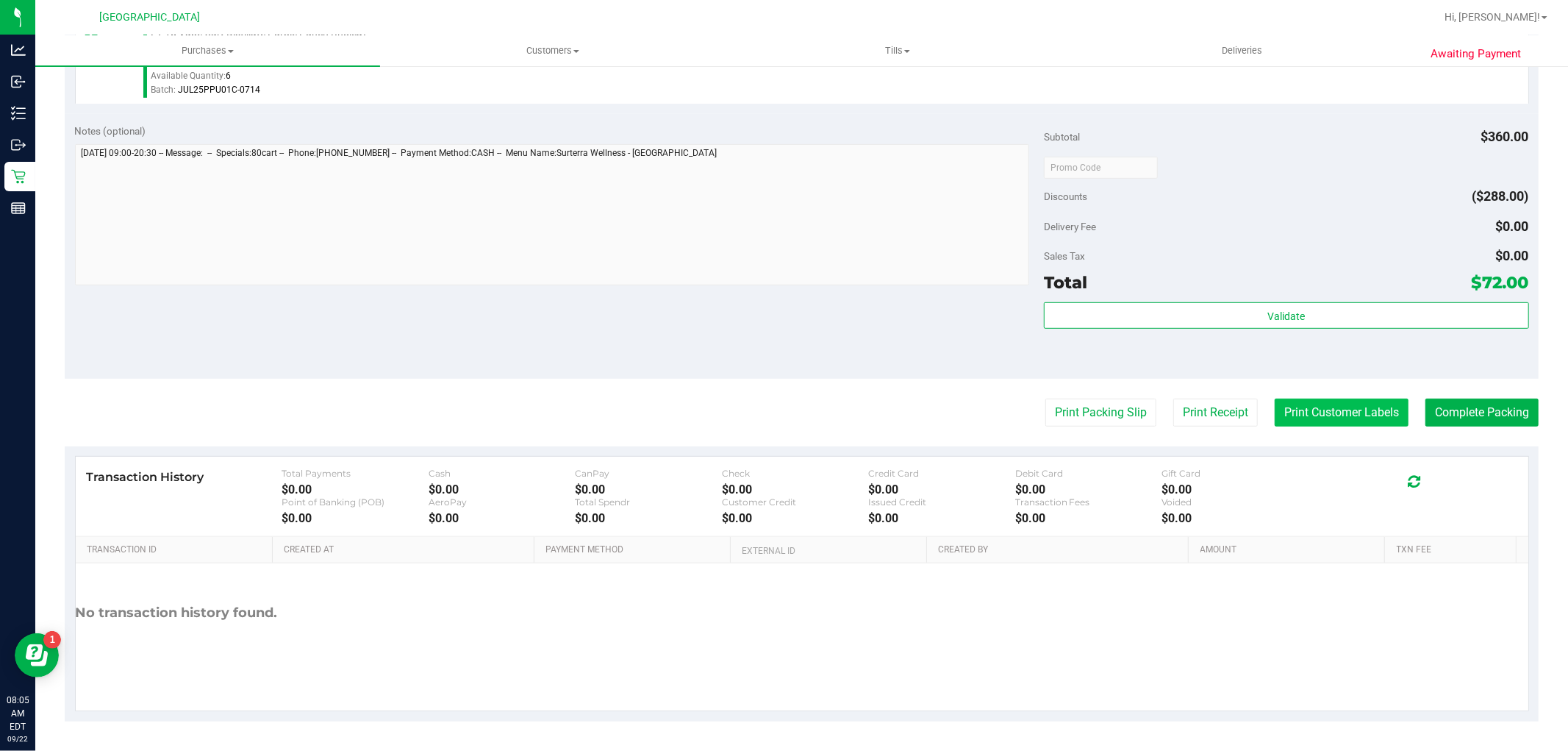
click at [1311, 423] on button "Print Customer Labels" at bounding box center [1342, 413] width 134 height 28
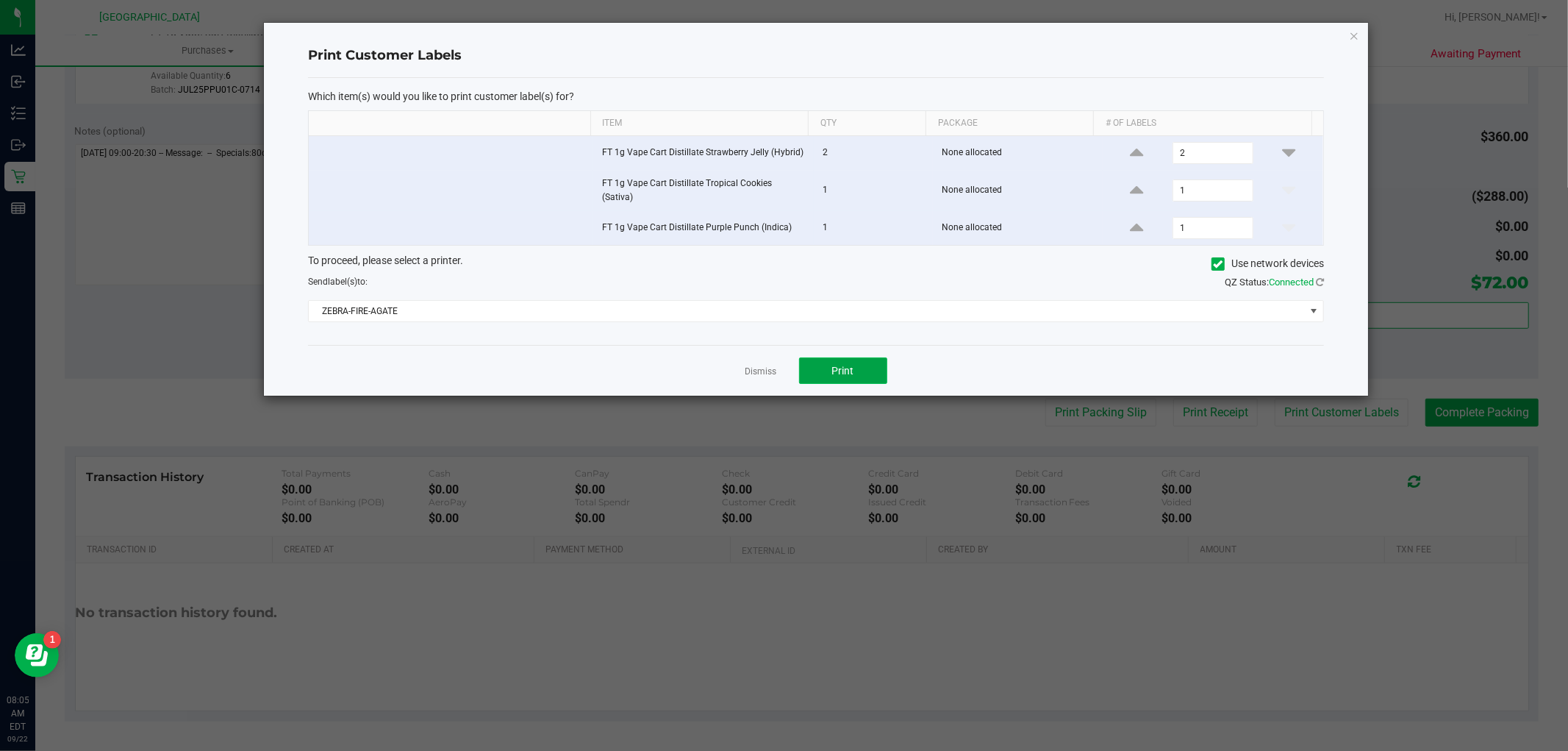
click at [829, 371] on button "Print" at bounding box center [844, 371] width 88 height 26
click at [745, 368] on link "Dismiss" at bounding box center [761, 372] width 32 height 12
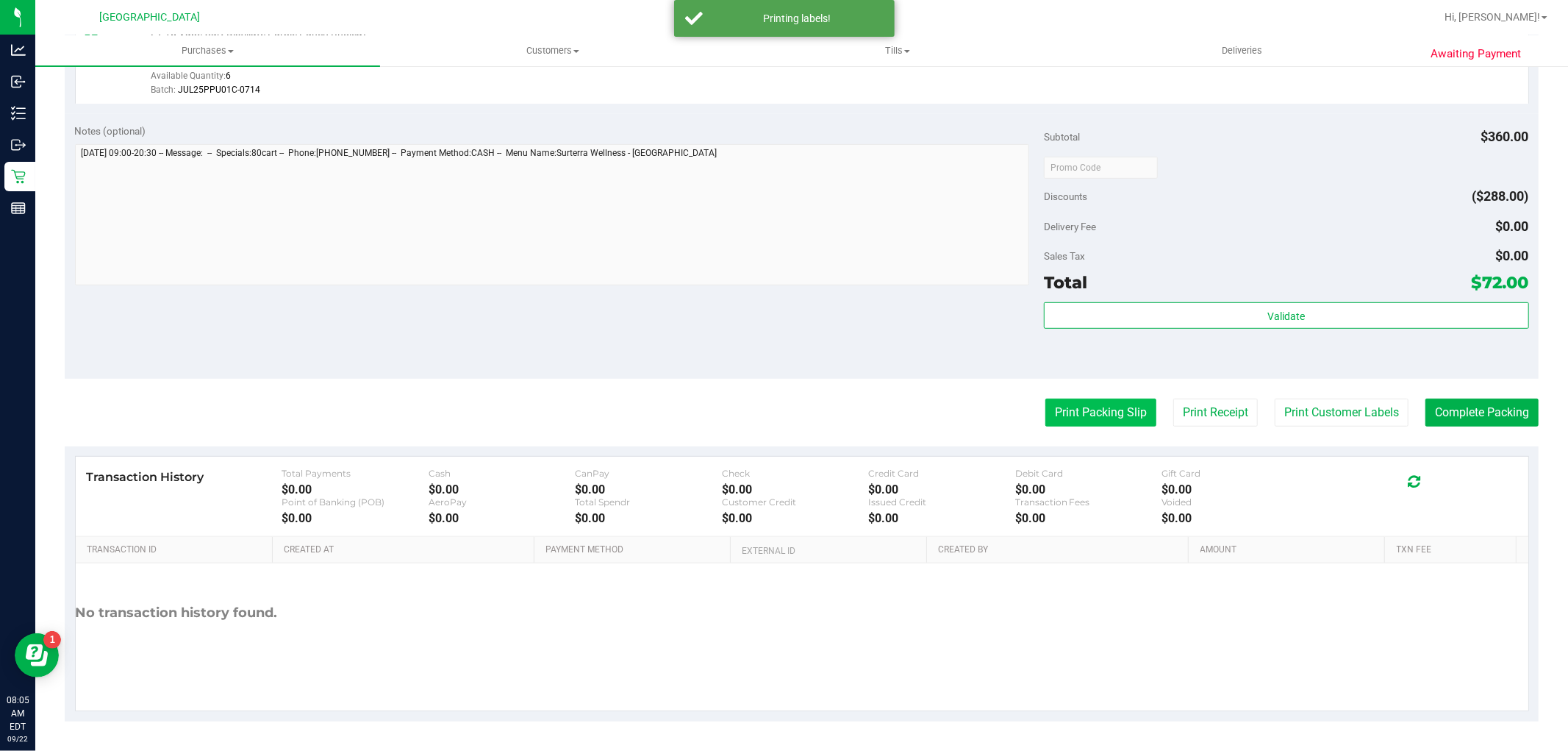
click at [1073, 405] on button "Print Packing Slip" at bounding box center [1100, 413] width 111 height 28
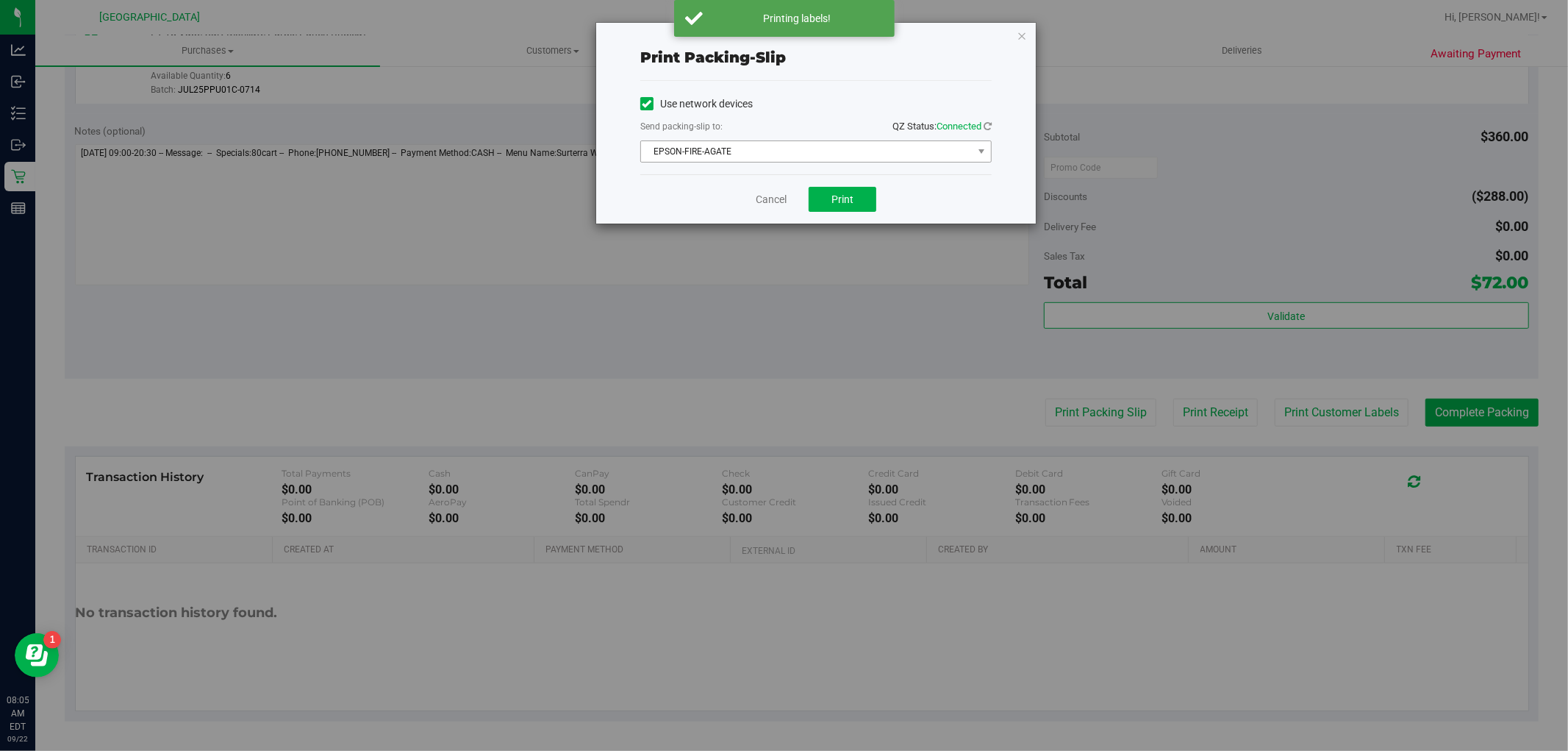
click at [772, 147] on span "EPSON-FIRE-AGATE" at bounding box center [807, 151] width 332 height 21
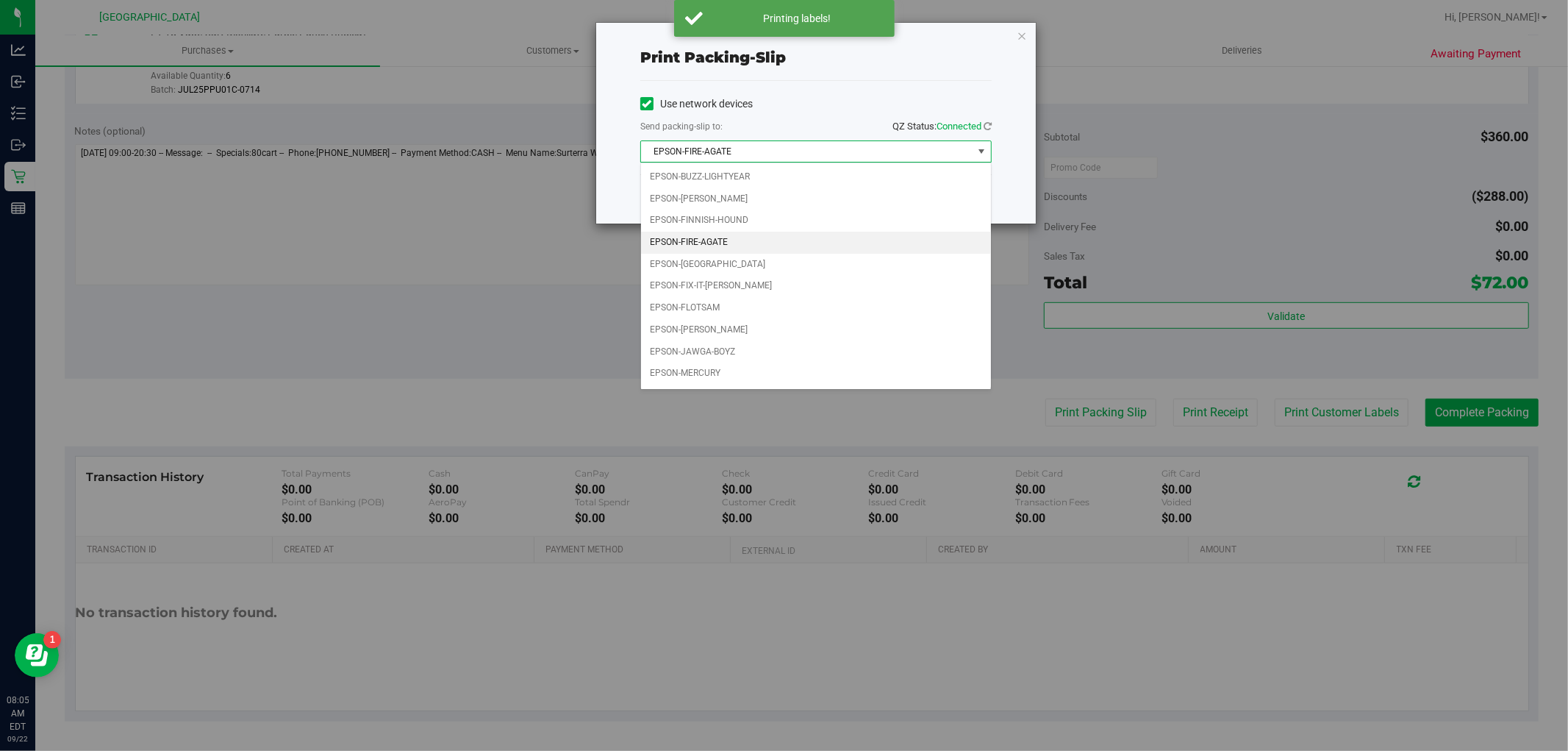
click at [478, 365] on div "Print packing-slip Use network devices Send packing-slip to: QZ Status: Connect…" at bounding box center [789, 376] width 1579 height 751
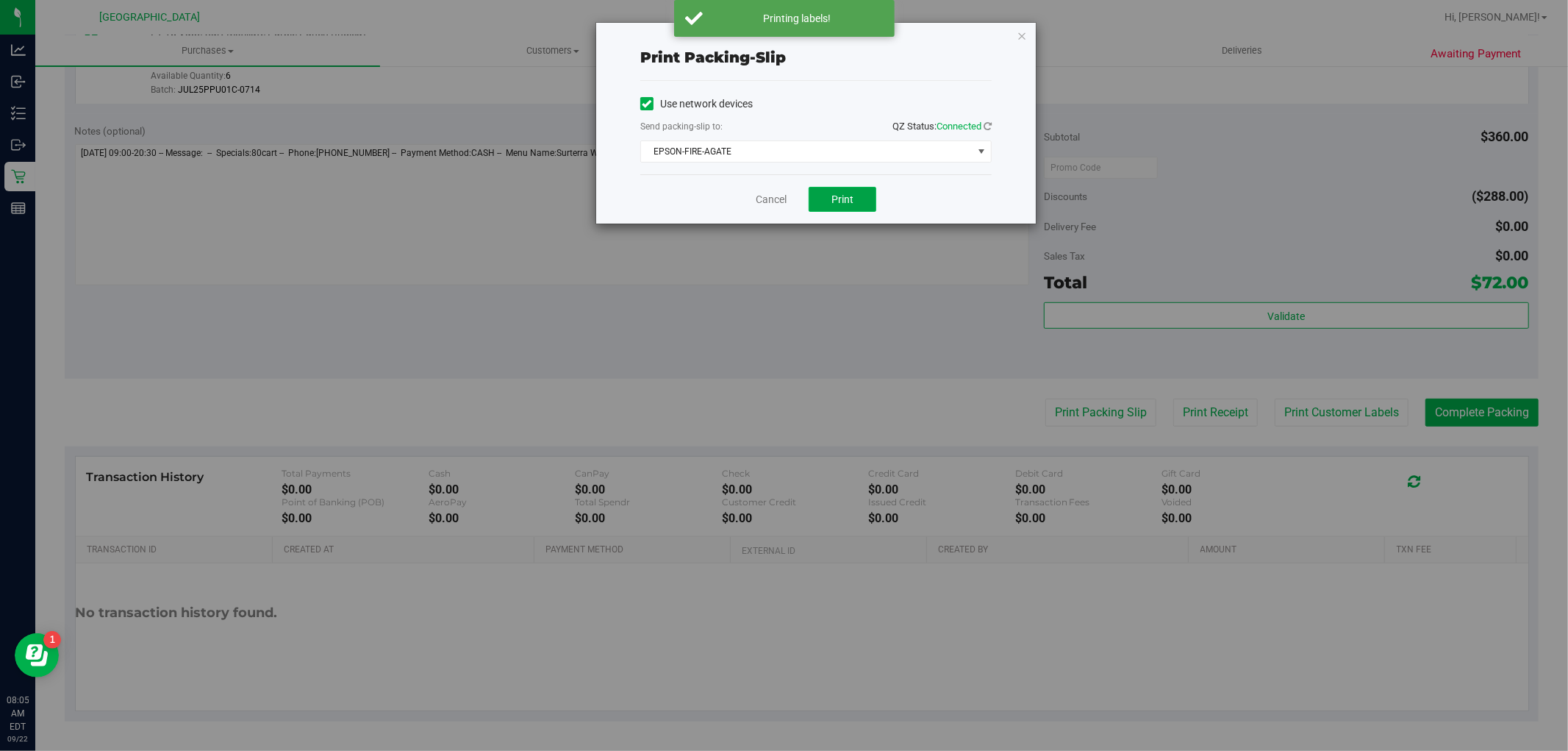
click at [841, 193] on span "Print" at bounding box center [842, 199] width 22 height 12
click at [754, 226] on div "Print packing-slip Use network devices Send packing-slip to: QZ Status: Connect…" at bounding box center [789, 376] width 1579 height 751
click at [759, 199] on link "Cancel" at bounding box center [772, 199] width 31 height 16
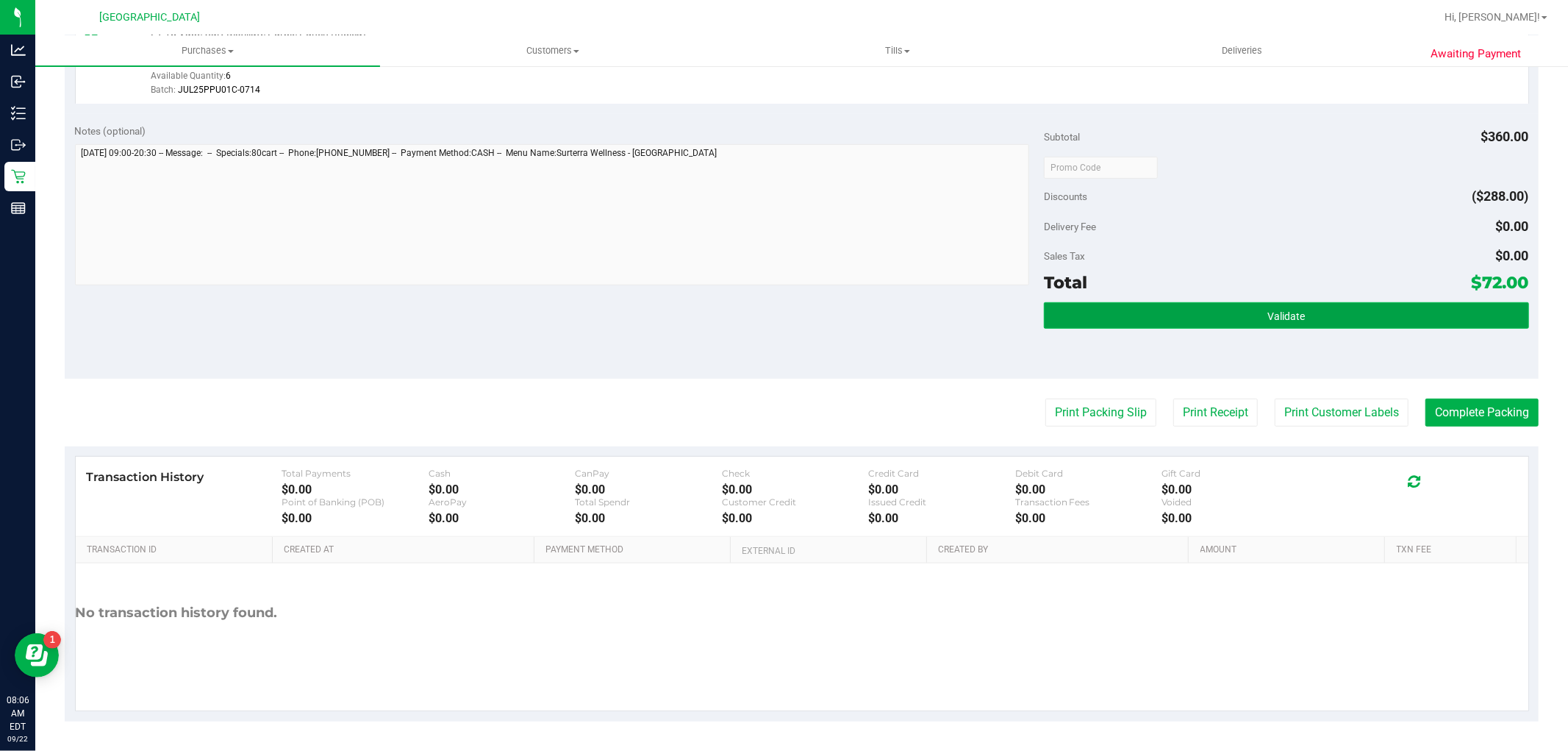
click at [1354, 318] on button "Validate" at bounding box center [1286, 316] width 485 height 26
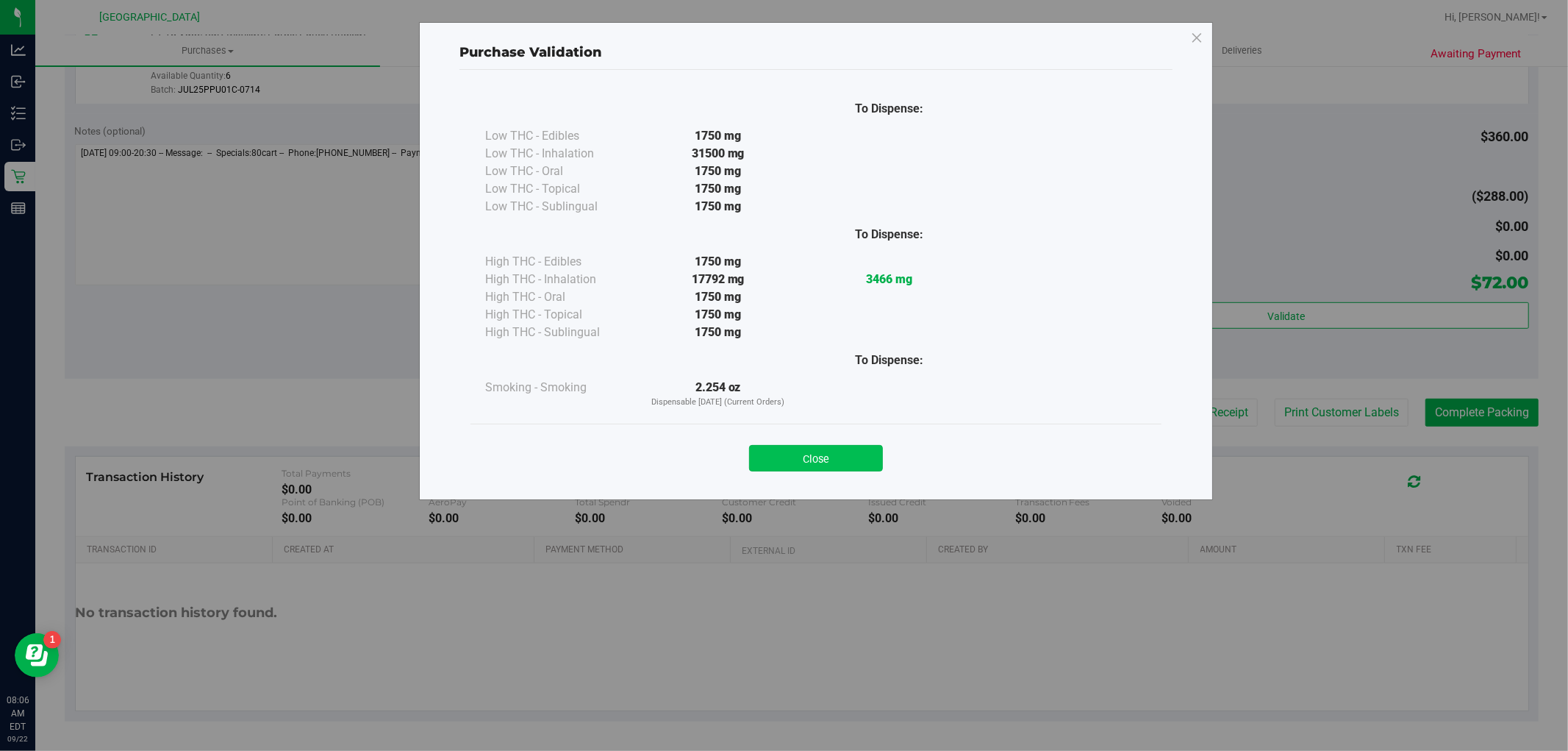
click at [824, 471] on button "Close" at bounding box center [816, 459] width 134 height 26
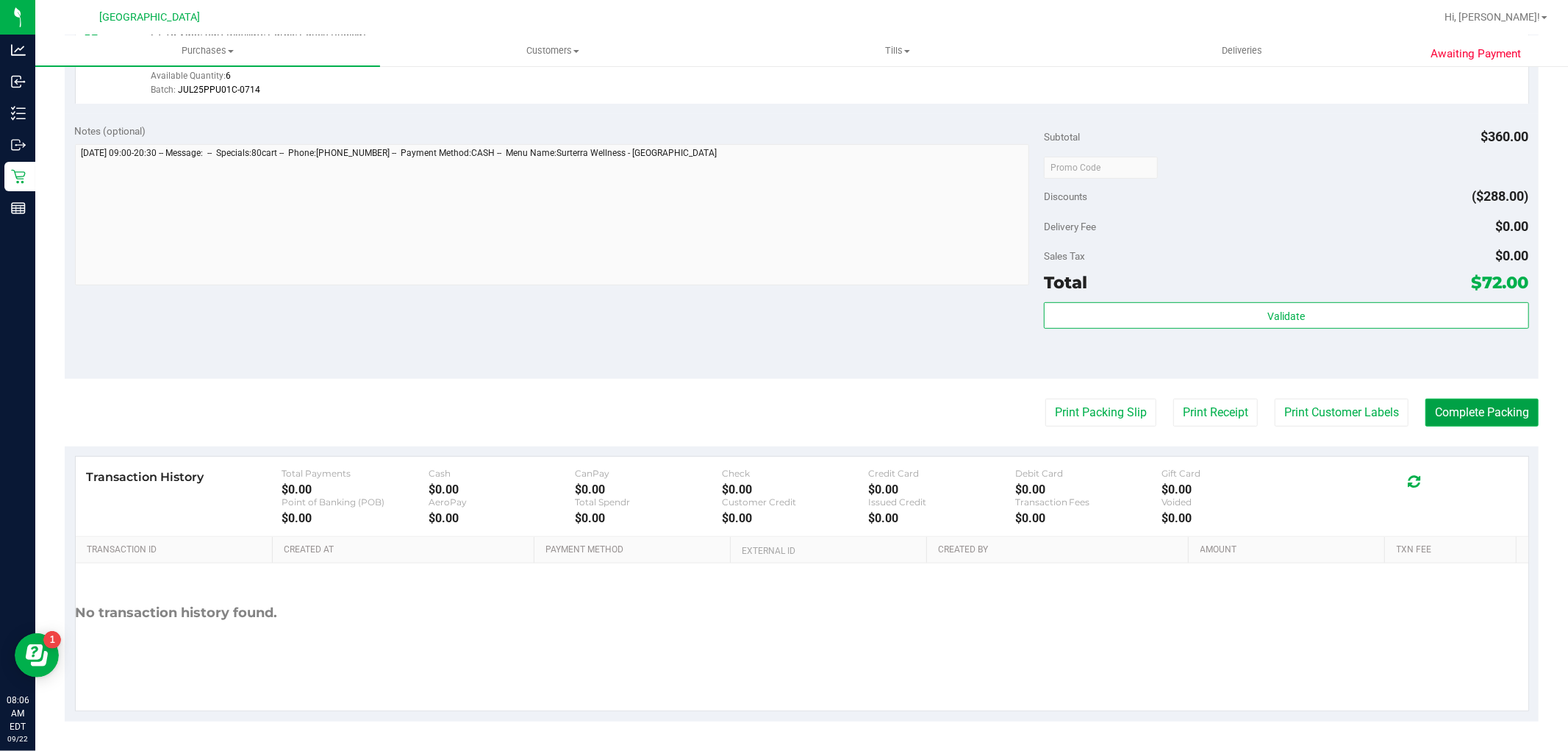
click at [1449, 424] on button "Complete Packing" at bounding box center [1482, 413] width 113 height 28
